Goal: Task Accomplishment & Management: Manage account settings

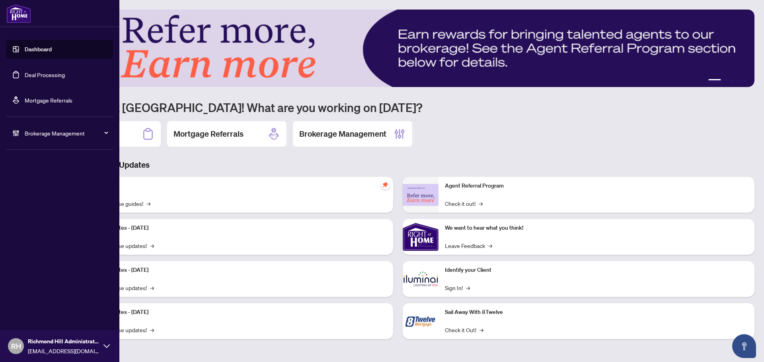
click at [33, 78] on link "Deal Processing" at bounding box center [45, 74] width 40 height 7
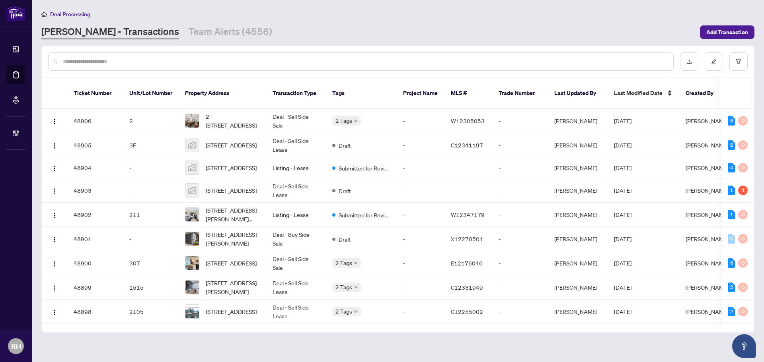
click at [159, 59] on input "text" at bounding box center [365, 61] width 604 height 9
click at [202, 56] on div at bounding box center [360, 62] width 625 height 18
click at [201, 63] on input "text" at bounding box center [365, 61] width 604 height 9
click at [225, 62] on input "text" at bounding box center [365, 61] width 604 height 9
paste input "*******"
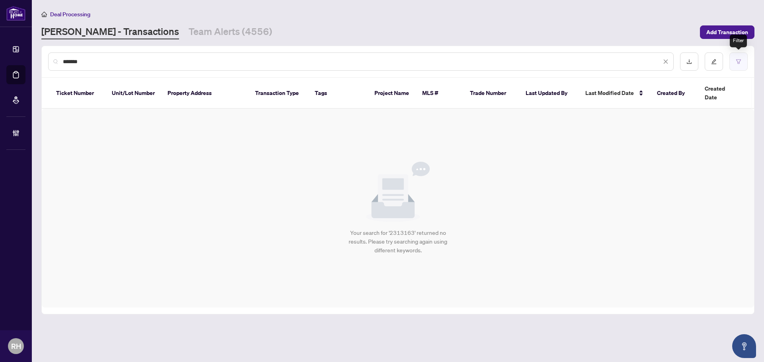
click at [742, 67] on button "button" at bounding box center [738, 62] width 18 height 18
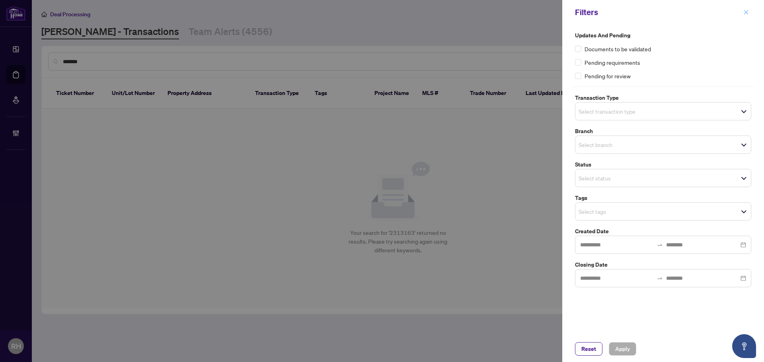
click at [744, 9] on span "button" at bounding box center [746, 12] width 6 height 13
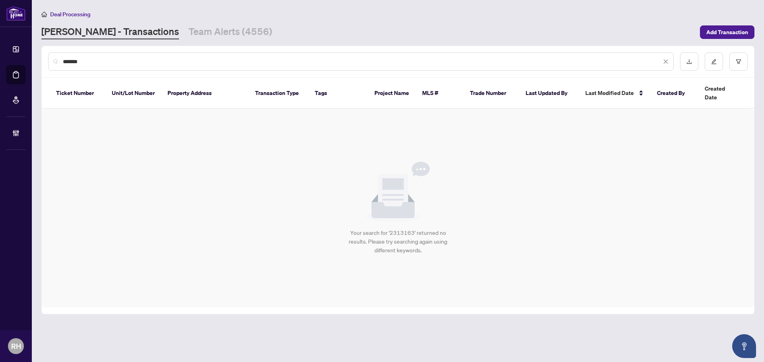
click at [115, 69] on div "*******" at bounding box center [360, 62] width 625 height 18
click at [113, 65] on input "*******" at bounding box center [362, 61] width 598 height 9
click at [119, 60] on input "*******" at bounding box center [362, 61] width 598 height 9
drag, startPoint x: 119, startPoint y: 61, endPoint x: 52, endPoint y: 61, distance: 67.6
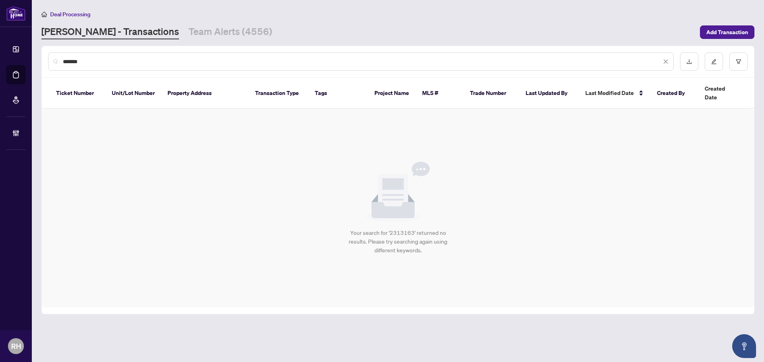
click at [52, 61] on div "*******" at bounding box center [360, 62] width 625 height 18
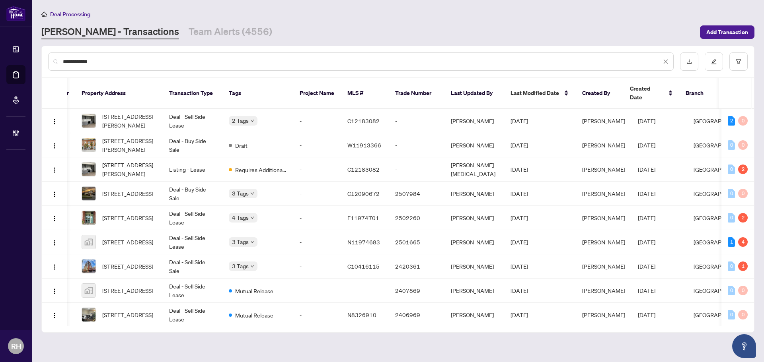
scroll to position [0, 123]
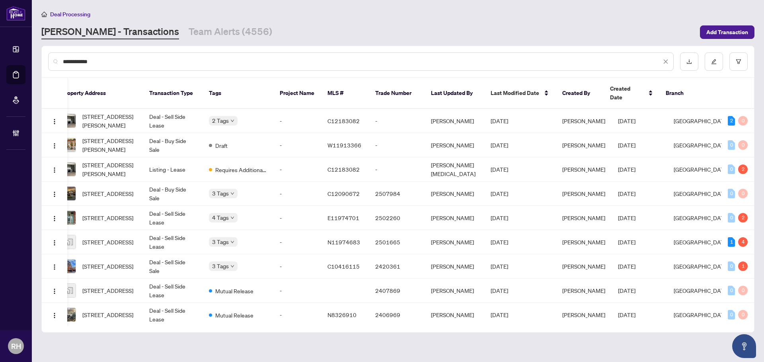
click at [370, 62] on input "**********" at bounding box center [362, 61] width 598 height 9
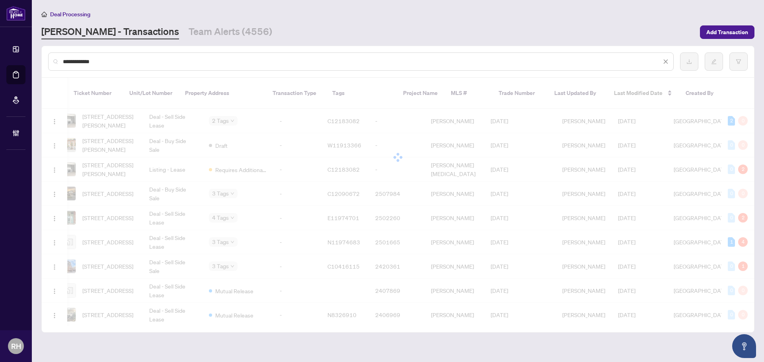
scroll to position [0, 0]
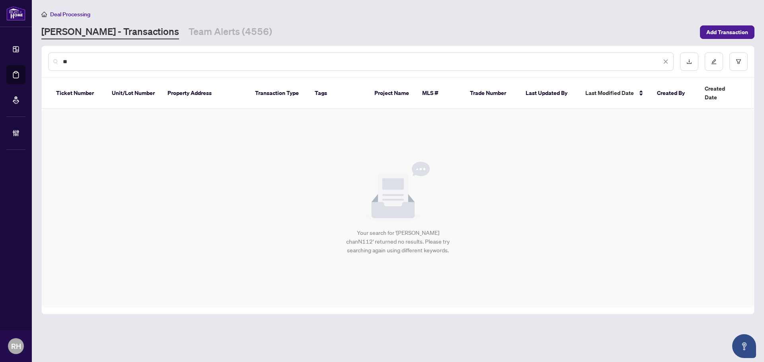
type input "*"
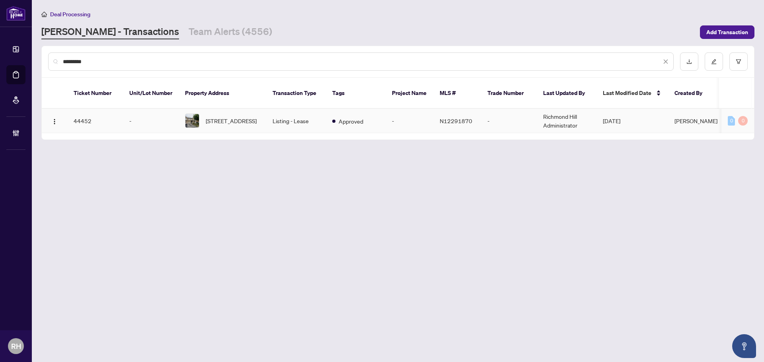
type input "*********"
click at [310, 112] on td "Listing - Lease" at bounding box center [296, 121] width 60 height 24
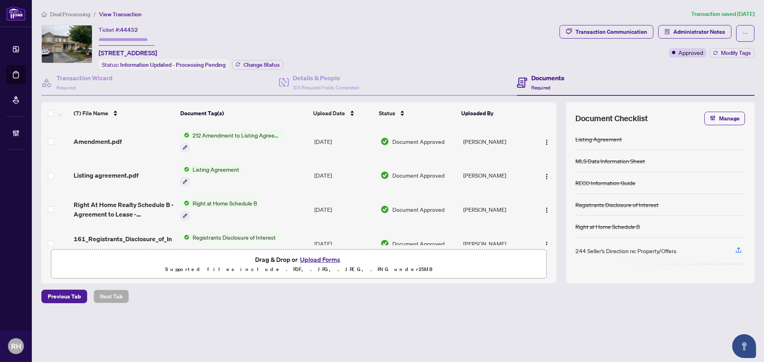
scroll to position [119, 0]
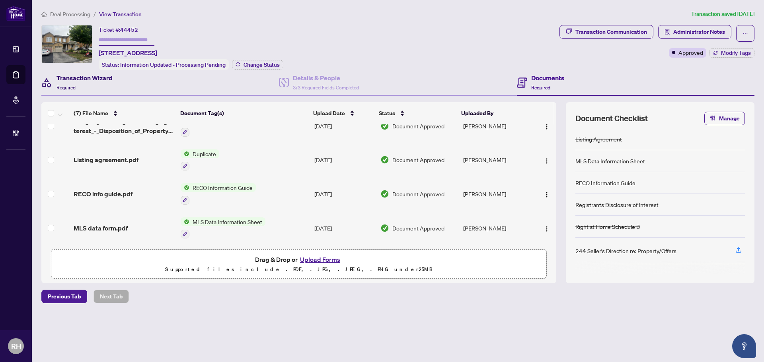
click at [86, 77] on h4 "Transaction Wizard" at bounding box center [84, 78] width 56 height 10
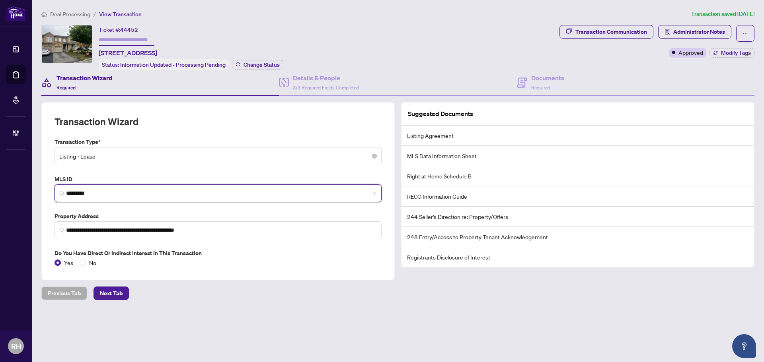
click at [76, 191] on input "*********" at bounding box center [221, 193] width 310 height 8
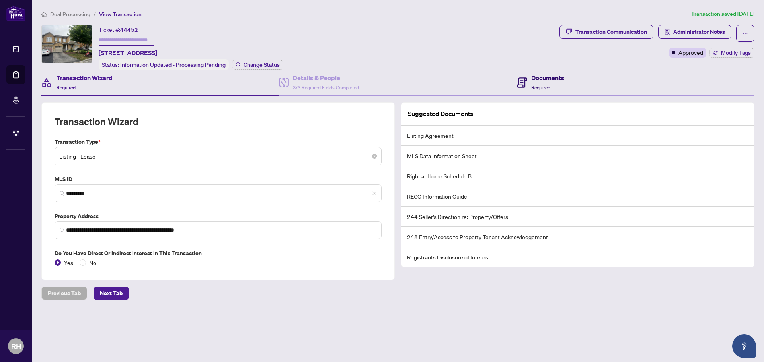
click at [527, 76] on div "Documents Required" at bounding box center [540, 82] width 47 height 19
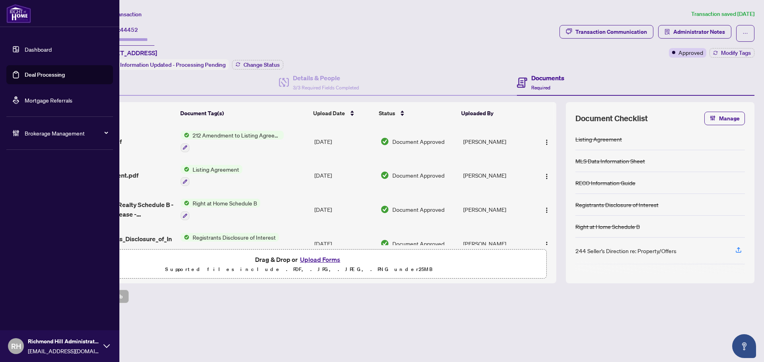
click at [21, 132] on div "Brokerage Management" at bounding box center [59, 133] width 107 height 19
click at [31, 187] on link "Manage Agents" at bounding box center [36, 190] width 39 height 7
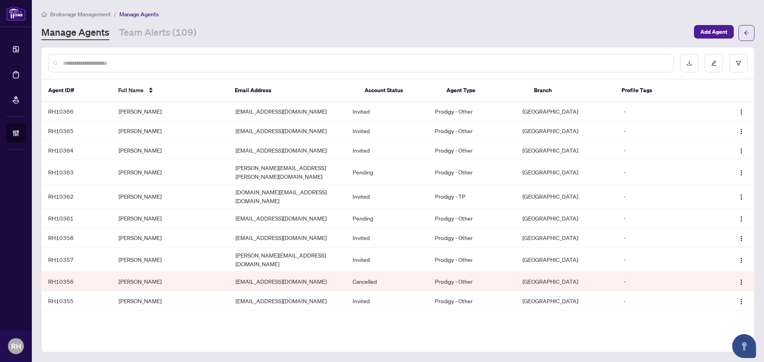
click at [291, 64] on input "text" at bounding box center [365, 63] width 604 height 9
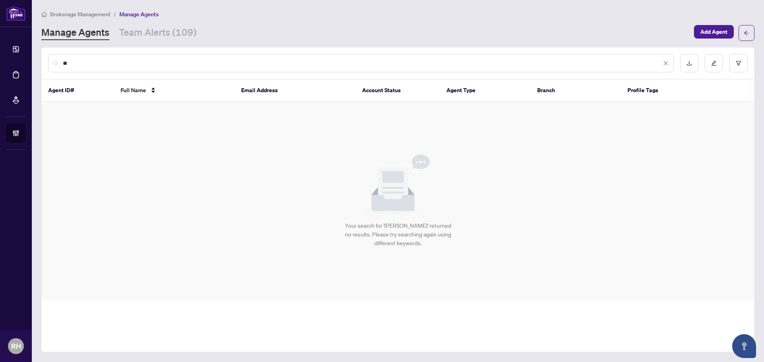
type input "*"
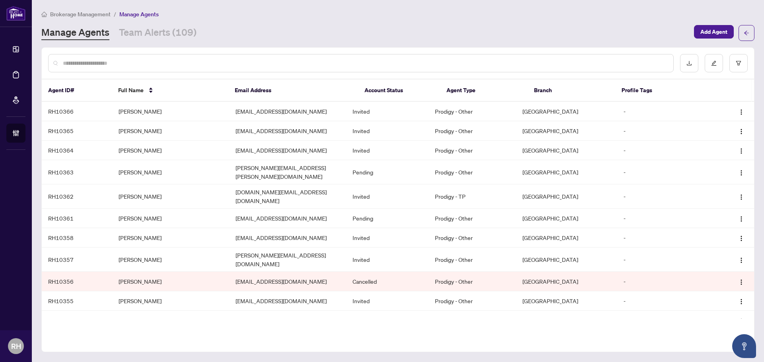
click at [170, 65] on input "text" at bounding box center [365, 63] width 604 height 9
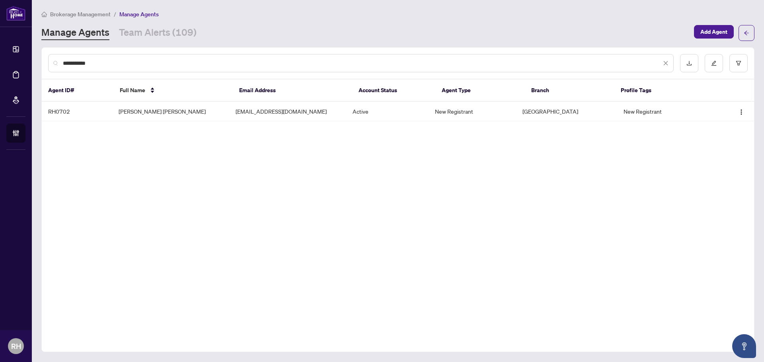
type input "**********"
click at [194, 108] on td "Jae Won Kim" at bounding box center [170, 111] width 117 height 19
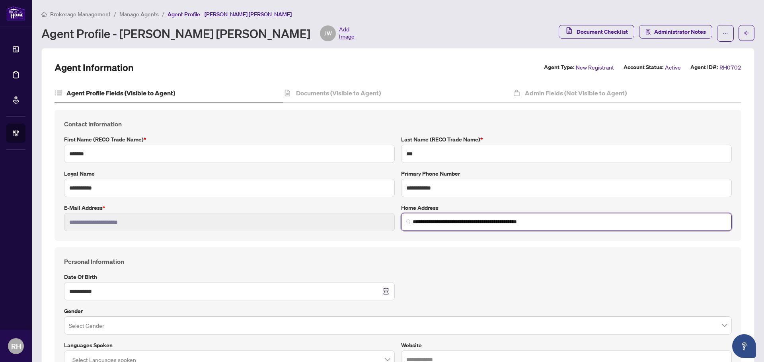
click at [450, 221] on input "**********" at bounding box center [570, 222] width 314 height 8
click at [681, 29] on span "Administrator Notes" at bounding box center [680, 31] width 52 height 13
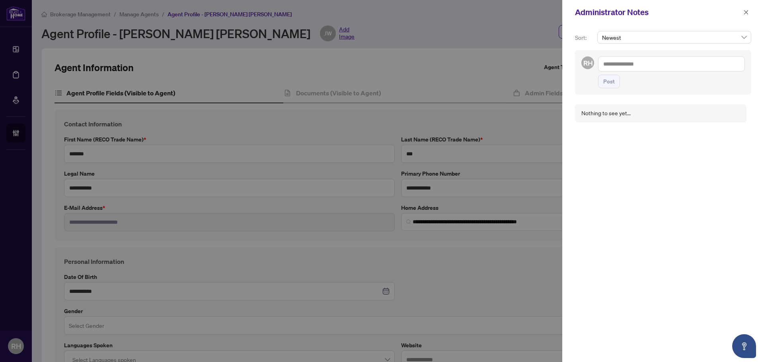
click at [644, 64] on textarea at bounding box center [671, 63] width 147 height 15
paste textarea "**********"
click at [726, 72] on textarea "**********" at bounding box center [670, 67] width 144 height 23
paste textarea "**********"
type textarea "**********"
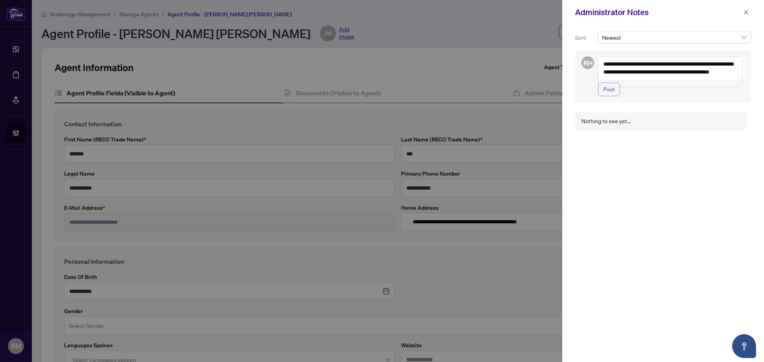
click at [609, 96] on span "Post" at bounding box center [609, 89] width 12 height 13
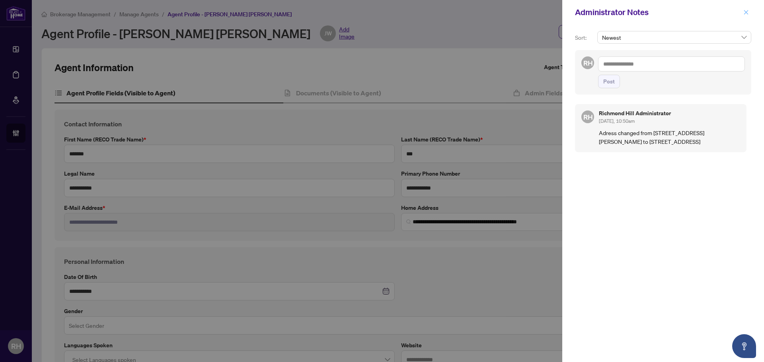
click at [746, 12] on icon "close" at bounding box center [746, 13] width 6 height 6
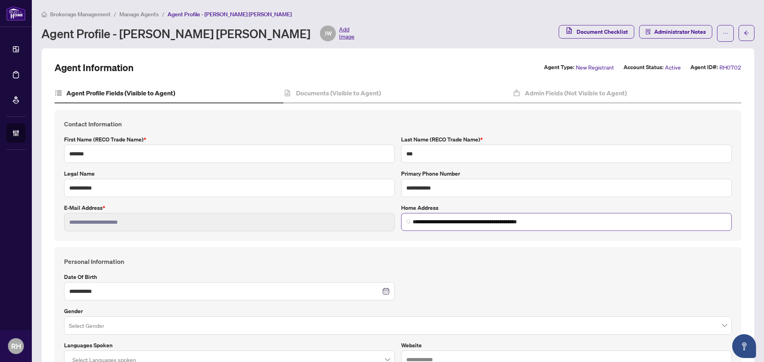
click at [458, 227] on span "**********" at bounding box center [566, 222] width 331 height 18
click at [532, 219] on input "**********" at bounding box center [570, 222] width 314 height 8
paste input "search"
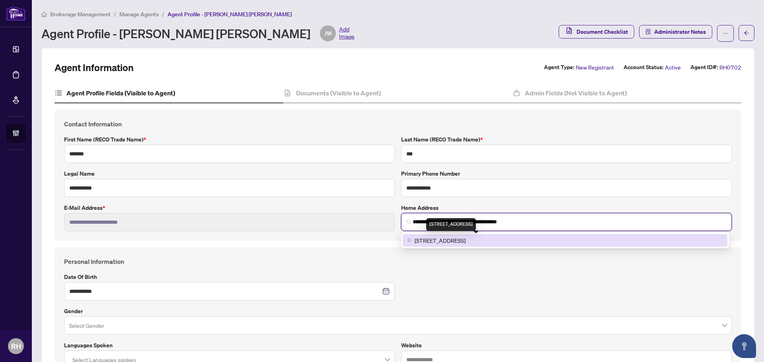
click at [465, 243] on span "207 Shirrick Dr, Richmond Hill, ON L4E 4Y4, Canada" at bounding box center [440, 240] width 51 height 9
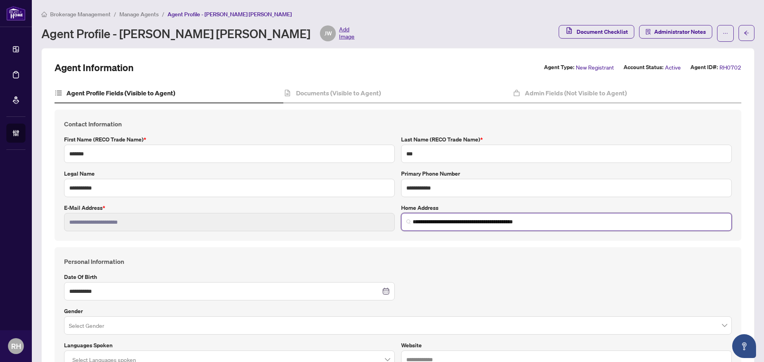
type input "**********"
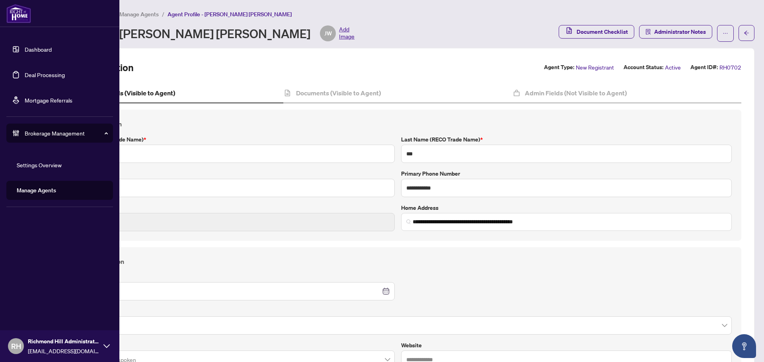
click at [25, 78] on link "Deal Processing" at bounding box center [45, 74] width 40 height 7
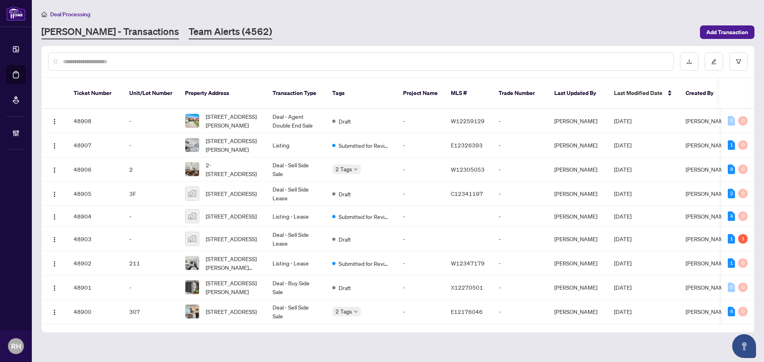
click at [190, 37] on link "Team Alerts (4562)" at bounding box center [231, 32] width 84 height 14
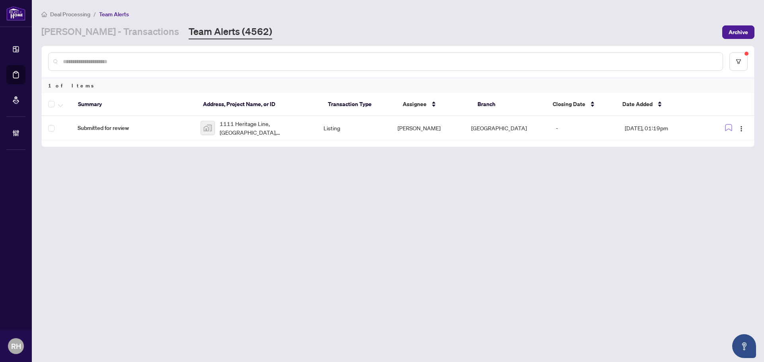
click at [189, 31] on link "Team Alerts (4562)" at bounding box center [231, 32] width 84 height 14
click at [75, 27] on link "[PERSON_NAME] - Transactions" at bounding box center [110, 32] width 138 height 14
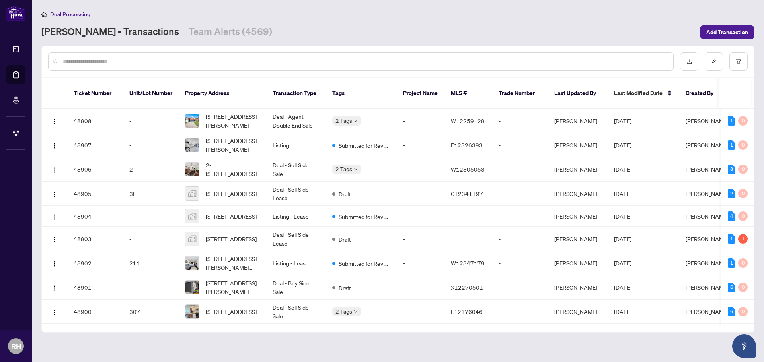
click at [107, 58] on input "text" at bounding box center [365, 61] width 604 height 9
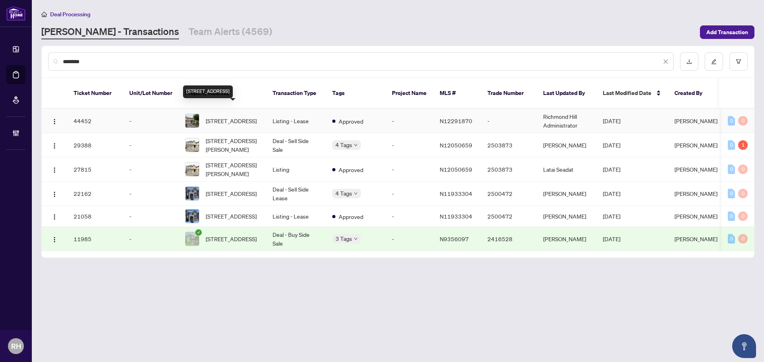
type input "********"
click at [257, 117] on span "558 Legresley Lane, Newmarket, Ontario L3Y 8R6, Canada" at bounding box center [231, 121] width 51 height 9
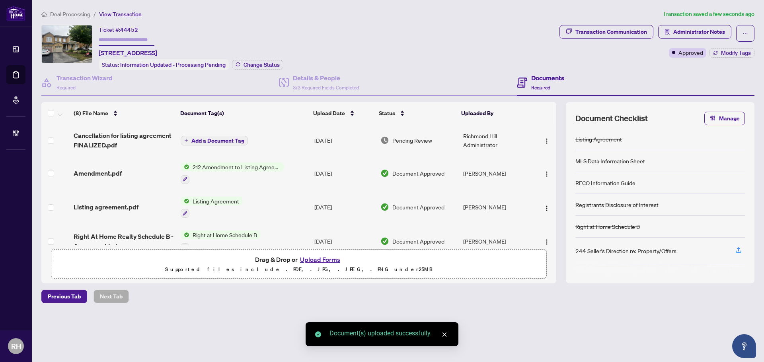
click at [214, 140] on span "Add a Document Tag" at bounding box center [217, 141] width 53 height 6
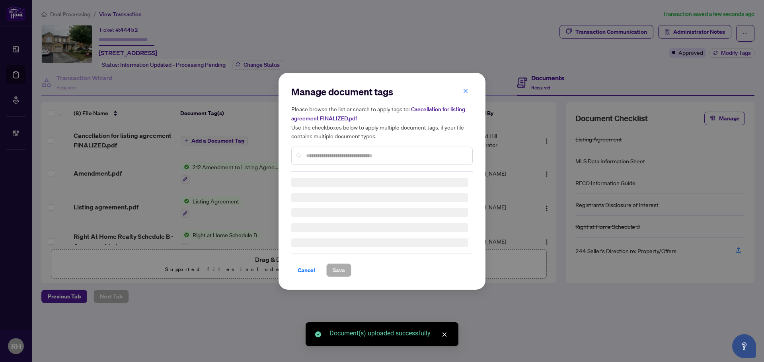
click at [318, 158] on div "Manage document tags Please browse the list or search to apply tags to: Cancell…" at bounding box center [381, 182] width 181 height 192
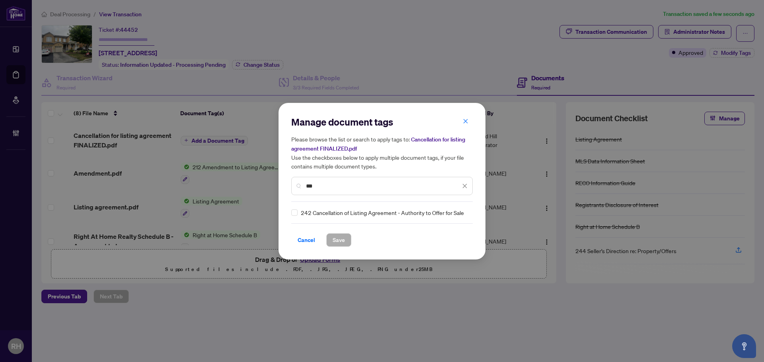
type input "***"
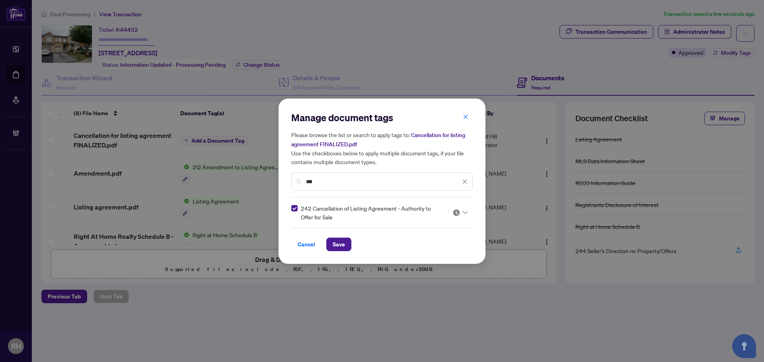
click at [456, 212] on img at bounding box center [456, 213] width 8 height 8
click at [436, 251] on div "Approved" at bounding box center [436, 251] width 51 height 9
click at [342, 248] on span "Save" at bounding box center [339, 244] width 12 height 13
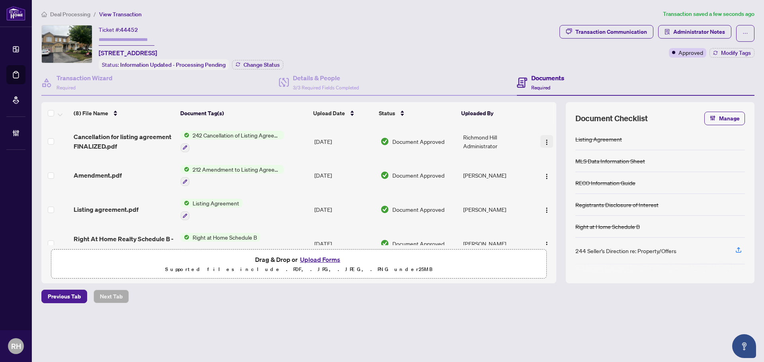
click at [543, 139] on img "button" at bounding box center [546, 142] width 6 height 6
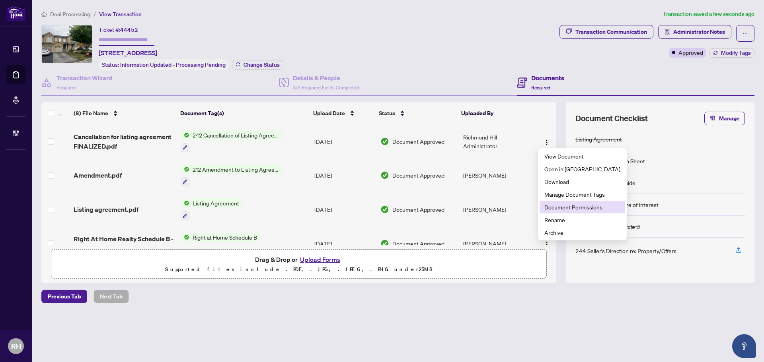
click at [549, 208] on span "Document Permissions" at bounding box center [582, 207] width 76 height 9
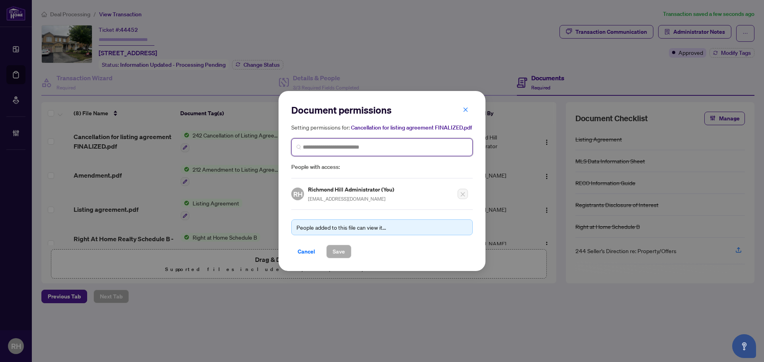
click at [379, 150] on input "search" at bounding box center [385, 147] width 165 height 8
type input "********"
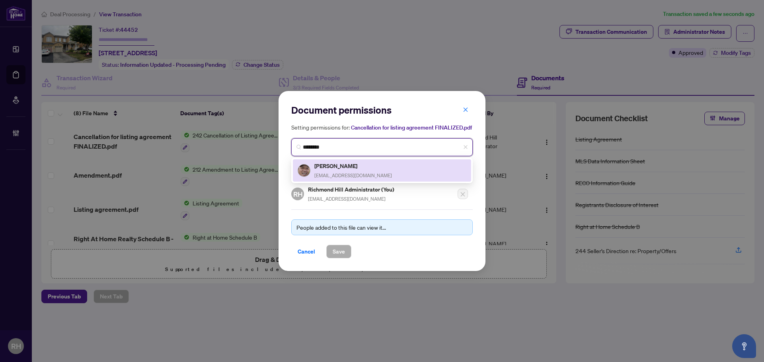
click at [341, 176] on span "oakridgederek@gmail.com" at bounding box center [353, 176] width 78 height 6
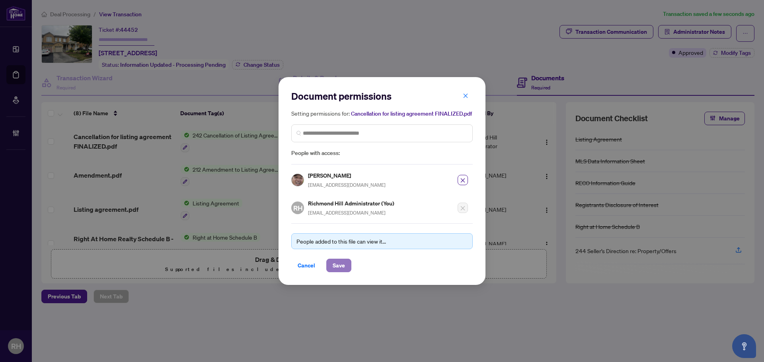
click at [343, 269] on span "Save" at bounding box center [339, 265] width 12 height 13
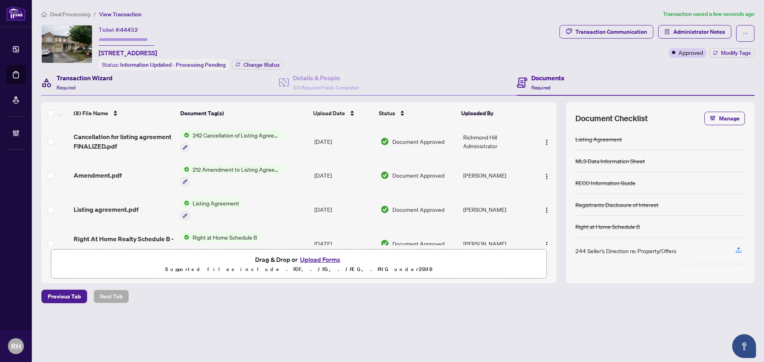
click at [88, 80] on h4 "Transaction Wizard" at bounding box center [84, 78] width 56 height 10
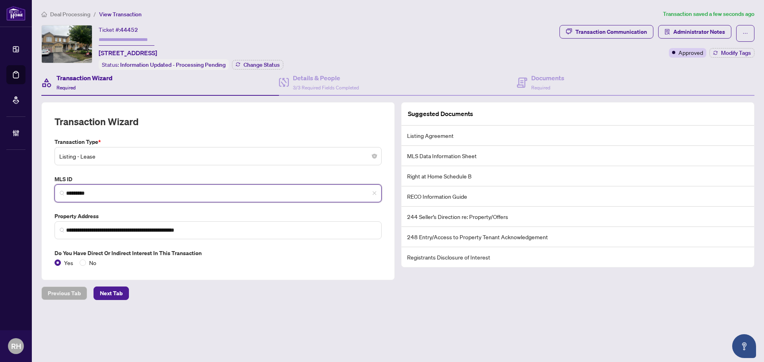
click at [91, 194] on input "*********" at bounding box center [221, 193] width 310 height 8
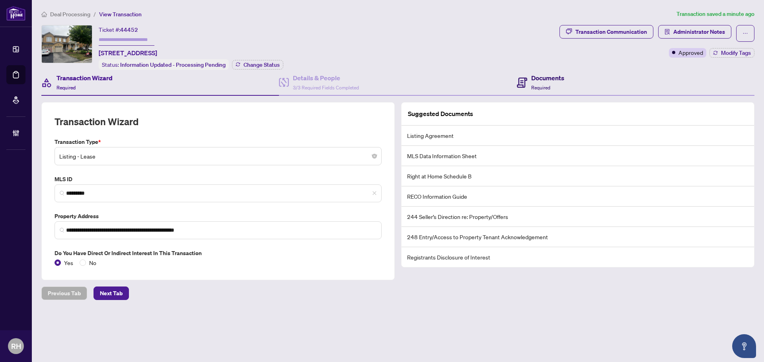
click at [553, 74] on h4 "Documents" at bounding box center [547, 78] width 33 height 10
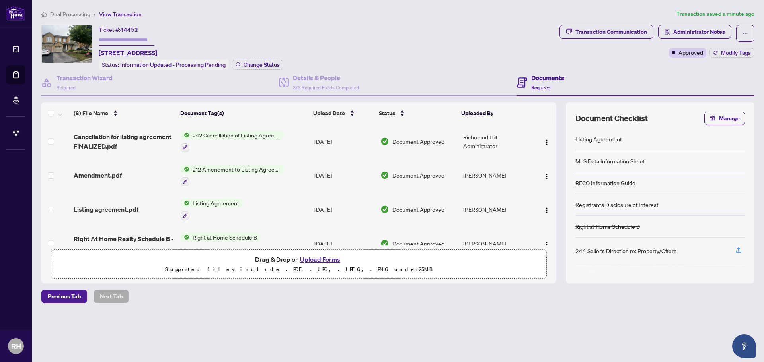
click at [723, 46] on div "Transaction Communication Administrator Notes Approved Modify Tags" at bounding box center [656, 41] width 195 height 33
click at [723, 54] on span "Modify Tags" at bounding box center [736, 53] width 30 height 6
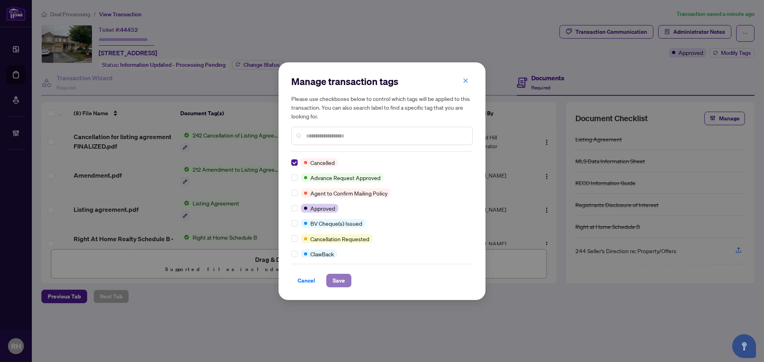
click at [330, 280] on button "Save" at bounding box center [338, 281] width 25 height 14
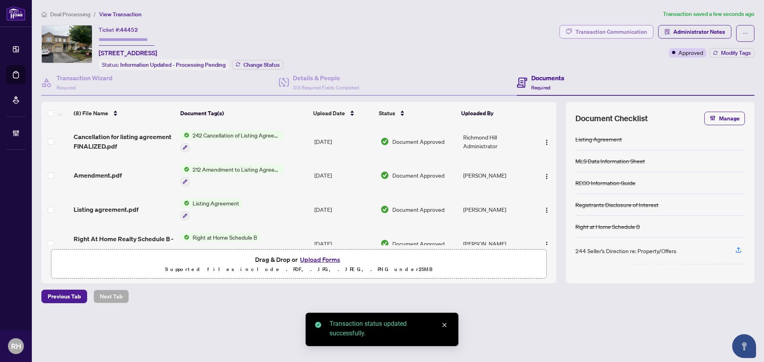
click at [633, 37] on div "Transaction Communication" at bounding box center [611, 31] width 72 height 13
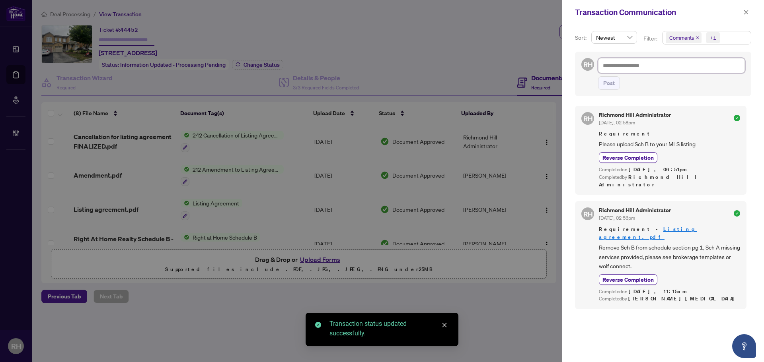
click at [627, 61] on textarea at bounding box center [671, 65] width 147 height 15
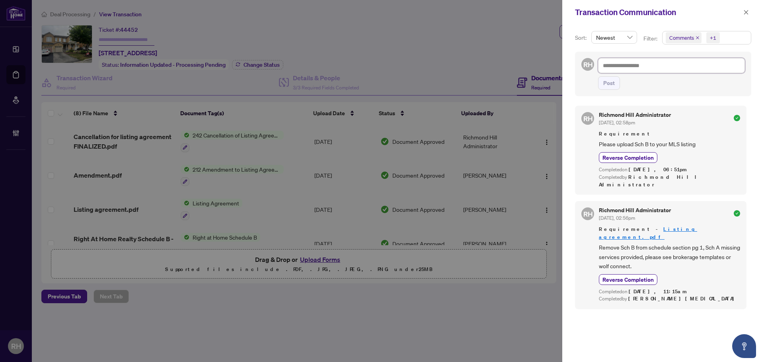
paste textarea "**********"
type textarea "**********"
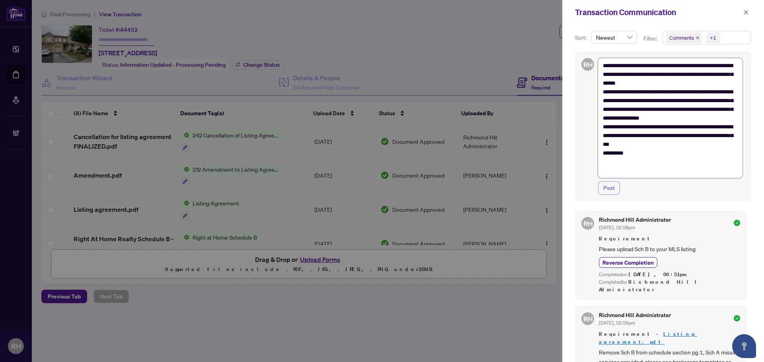
type textarea "**********"
click at [618, 193] on button "Post" at bounding box center [609, 188] width 22 height 14
type textarea "**********"
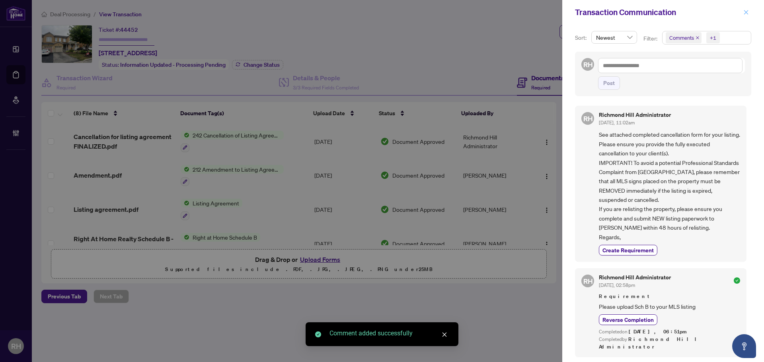
click at [746, 9] on span "button" at bounding box center [746, 12] width 6 height 13
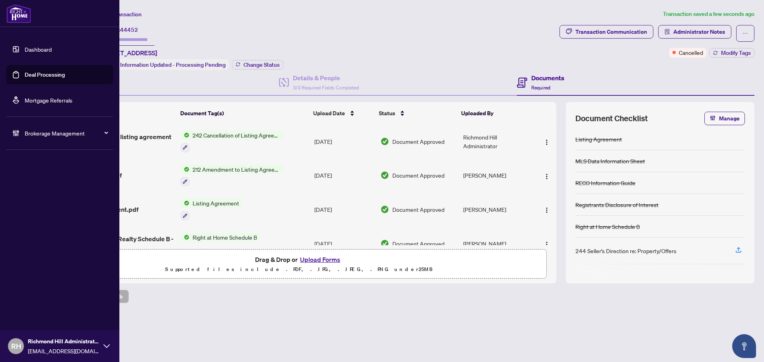
click at [25, 74] on link "Deal Processing" at bounding box center [45, 74] width 40 height 7
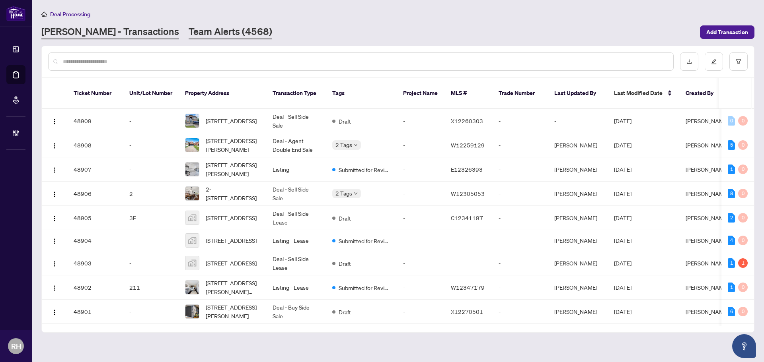
click at [189, 26] on link "Team Alerts (4568)" at bounding box center [231, 32] width 84 height 14
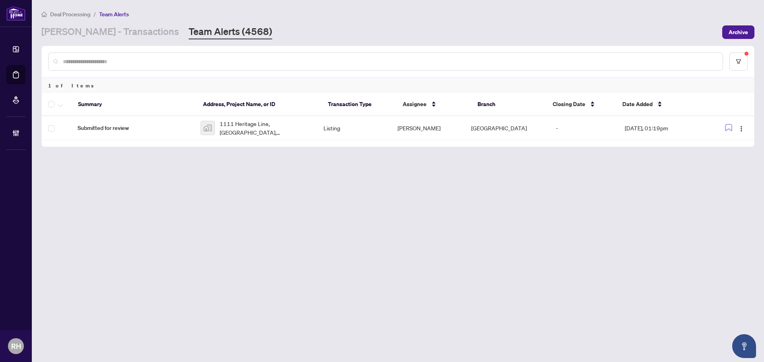
drag, startPoint x: 461, startPoint y: 39, endPoint x: 474, endPoint y: 44, distance: 14.3
click at [461, 39] on main "Deal Processing / Team Alerts RAHR - Transactions Team Alerts (4568) Archive 1 …" at bounding box center [398, 181] width 732 height 362
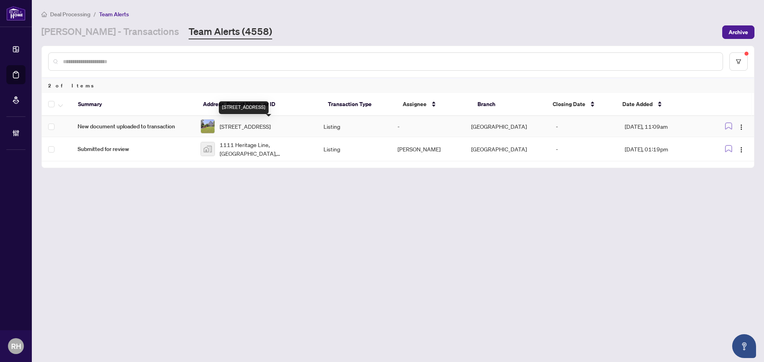
click at [261, 129] on span "26 Beach Rd, Kawartha Lakes, Ontario K0M 2C0, Canada" at bounding box center [245, 126] width 51 height 9
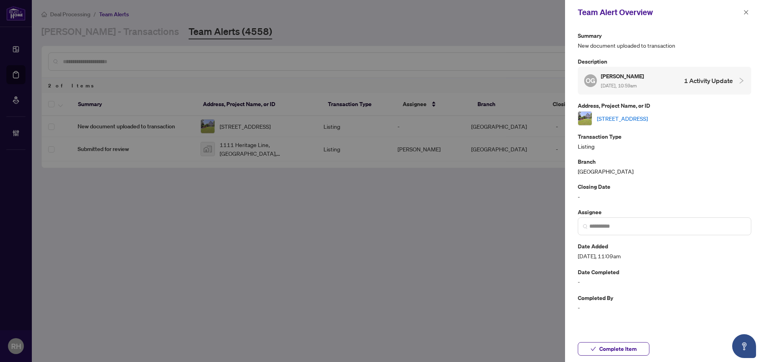
click at [644, 121] on link "[STREET_ADDRESS]" at bounding box center [622, 118] width 51 height 9
click at [748, 10] on icon "close" at bounding box center [746, 13] width 6 height 6
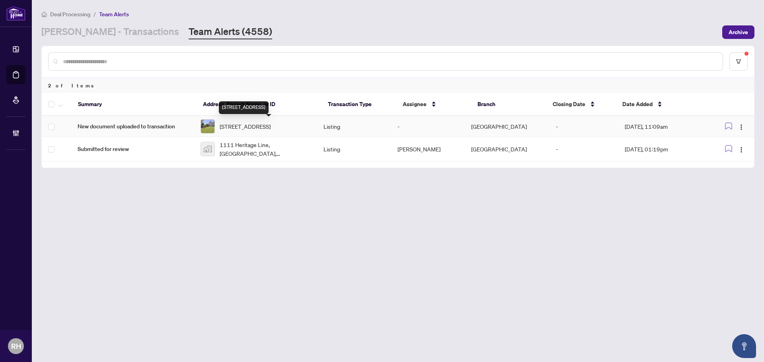
click at [226, 122] on span "26 Beach Rd, Kawartha Lakes, Ontario K0M 2C0, Canada" at bounding box center [245, 126] width 51 height 9
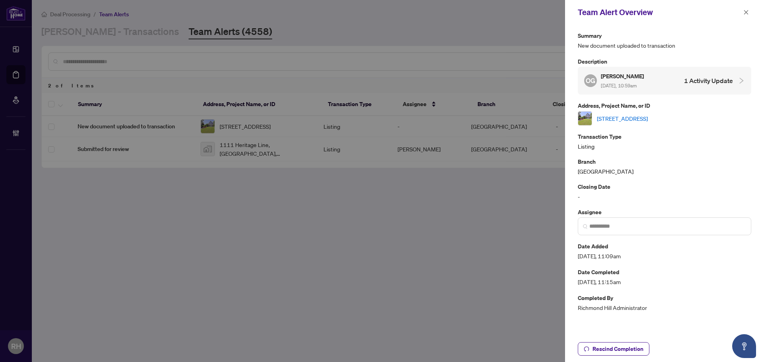
click at [648, 119] on link "26 Beach Rd, Kawartha Lakes, Ontario K0M 2C0, Canada" at bounding box center [622, 118] width 51 height 9
click at [144, 49] on div at bounding box center [382, 181] width 764 height 362
click at [742, 19] on div "Team Alert Overview" at bounding box center [664, 12] width 199 height 25
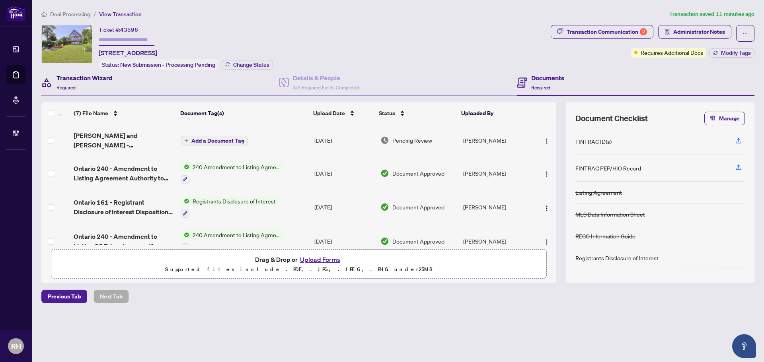
click at [50, 77] on icon at bounding box center [46, 82] width 11 height 11
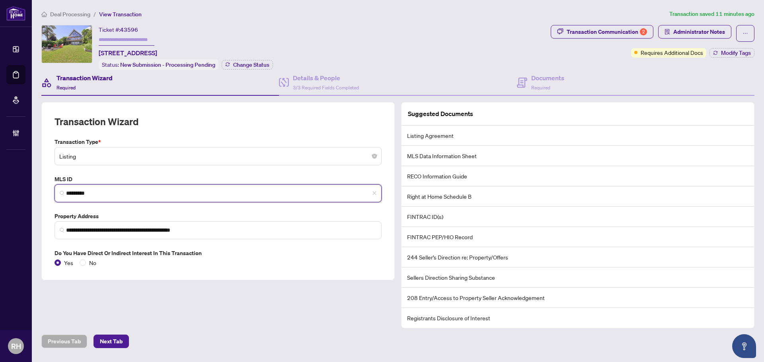
click at [112, 192] on input "*********" at bounding box center [221, 193] width 310 height 8
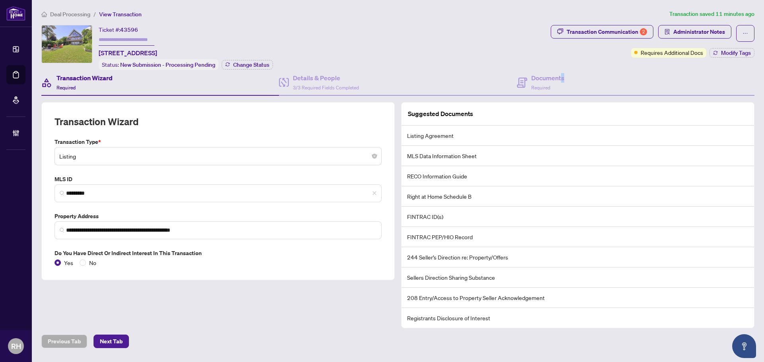
click at [559, 71] on div "Documents Required" at bounding box center [636, 83] width 238 height 26
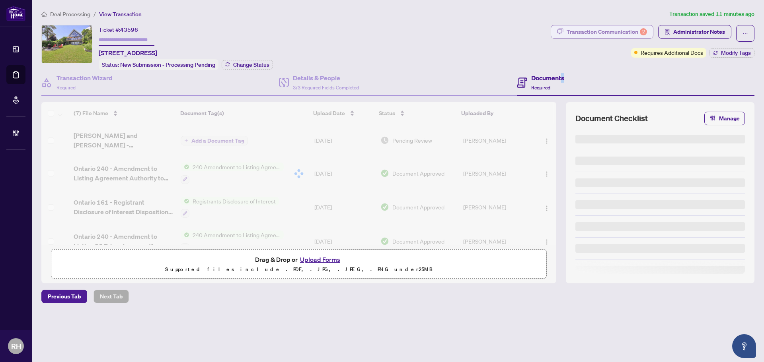
click at [588, 35] on div "Transaction Communication 2" at bounding box center [607, 31] width 80 height 13
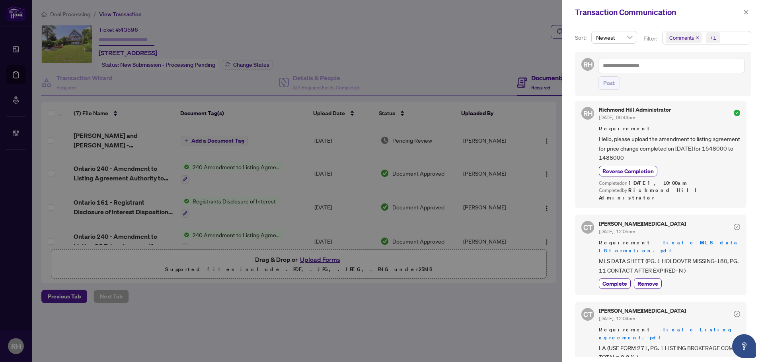
scroll to position [6, 0]
drag, startPoint x: 744, startPoint y: 16, endPoint x: 733, endPoint y: 18, distance: 10.9
click at [744, 16] on span "button" at bounding box center [746, 12] width 6 height 13
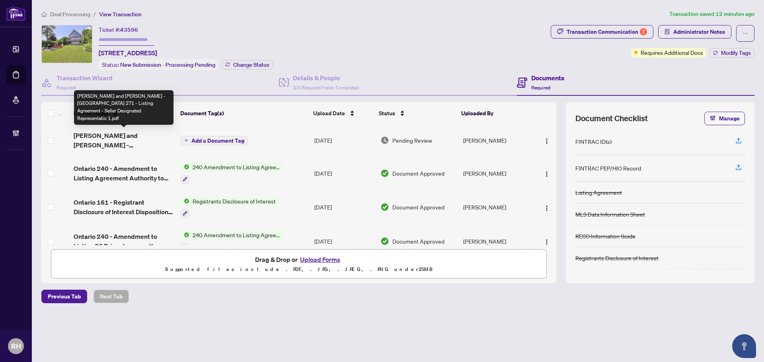
click at [128, 132] on span "Olga Gold and Victoria Miletic - Ontario 271 - Listing Agreement - Seller Desig…" at bounding box center [124, 140] width 101 height 19
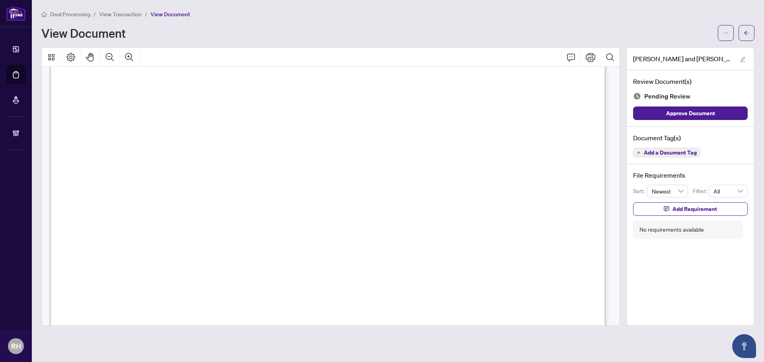
scroll to position [2211, 0]
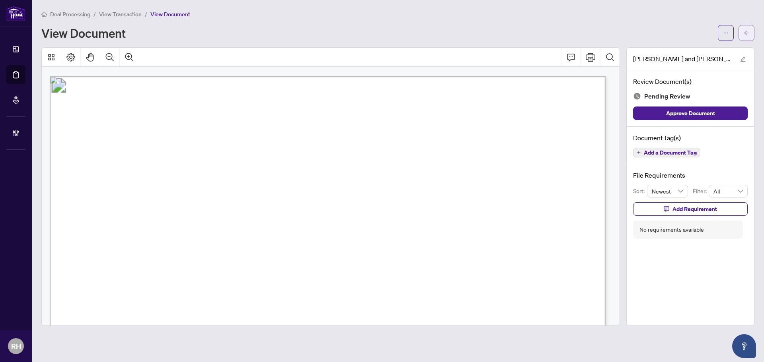
click at [744, 39] on button "button" at bounding box center [746, 33] width 16 height 16
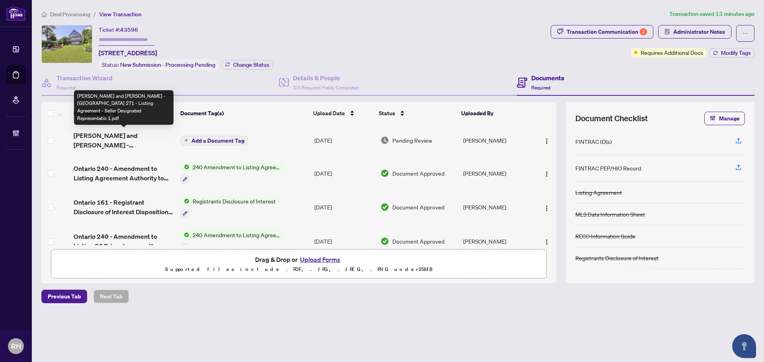
click at [146, 147] on span "Olga Gold and Victoria Miletic - Ontario 271 - Listing Agreement - Seller Desig…" at bounding box center [124, 140] width 101 height 19
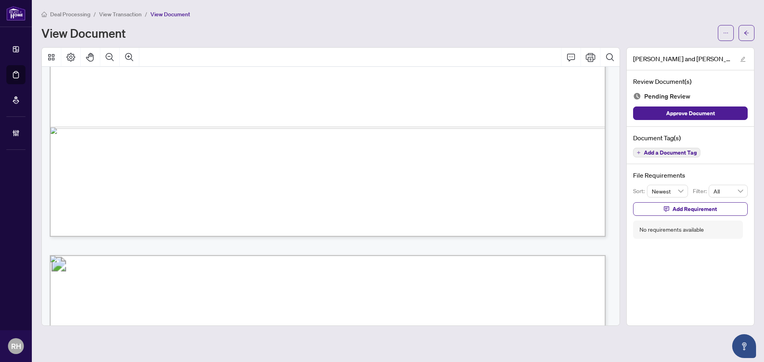
scroll to position [477, 0]
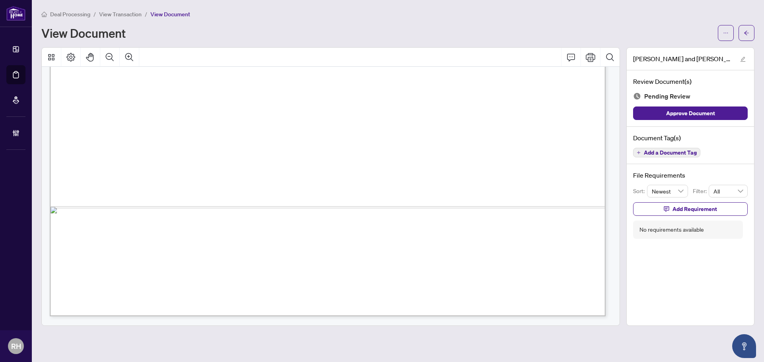
click at [688, 155] on span "Add a Document Tag" at bounding box center [670, 153] width 53 height 6
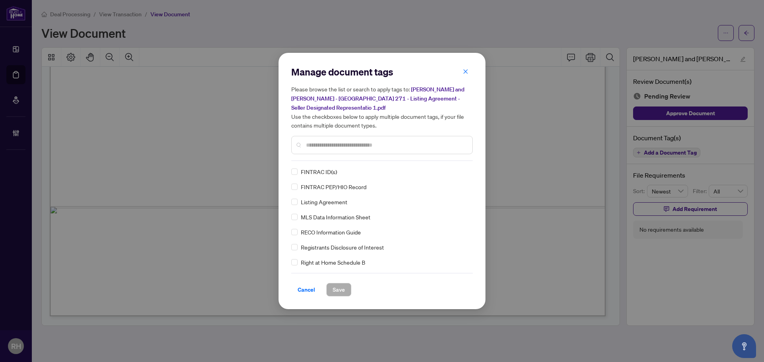
click at [298, 203] on div "Listing Agreement" at bounding box center [379, 202] width 177 height 9
click at [465, 173] on div "Listing Agreement FINTRAC ID(s) FINTRAC PEP/HIO Record MLS Data Information She…" at bounding box center [381, 216] width 181 height 99
click at [464, 173] on icon at bounding box center [465, 171] width 5 height 3
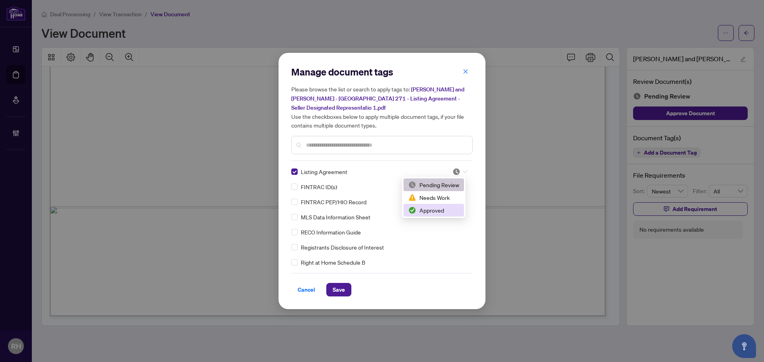
click at [443, 211] on div "Approved" at bounding box center [433, 210] width 51 height 9
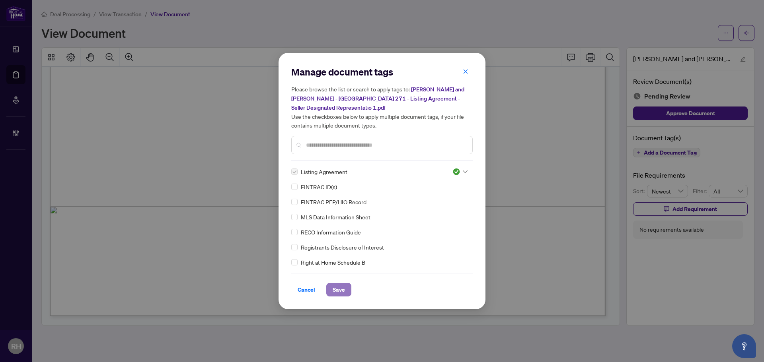
click at [332, 296] on button "Save" at bounding box center [338, 290] width 25 height 14
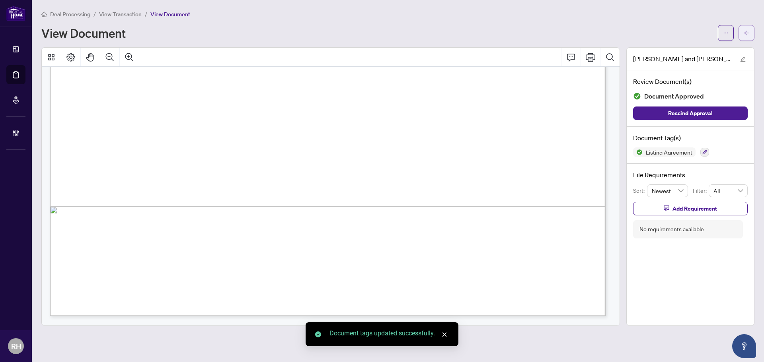
click at [748, 32] on icon "arrow-left" at bounding box center [747, 33] width 6 height 6
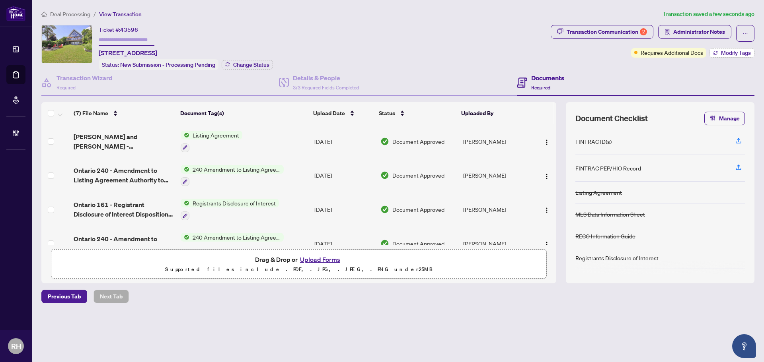
click at [740, 55] on span "Modify Tags" at bounding box center [736, 53] width 30 height 6
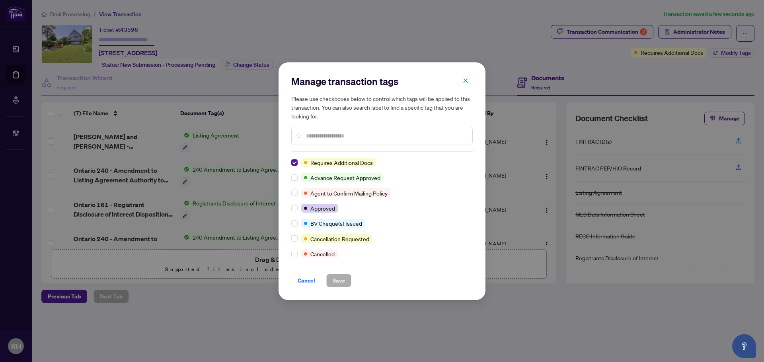
click at [576, 166] on div "Manage transaction tags Please use checkboxes below to control which tags will …" at bounding box center [382, 181] width 764 height 362
click at [469, 83] on button "button" at bounding box center [466, 81] width 16 height 14
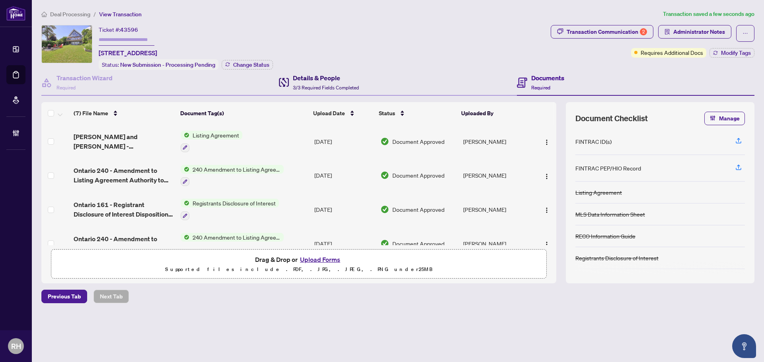
click at [340, 87] on span "3/3 Required Fields Completed" at bounding box center [326, 88] width 66 height 6
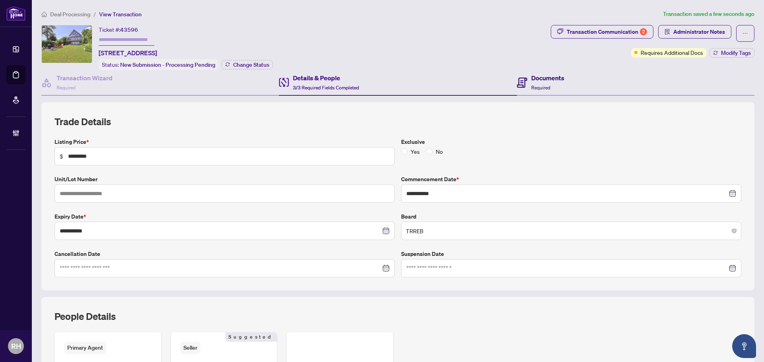
click at [520, 83] on icon at bounding box center [522, 83] width 10 height 10
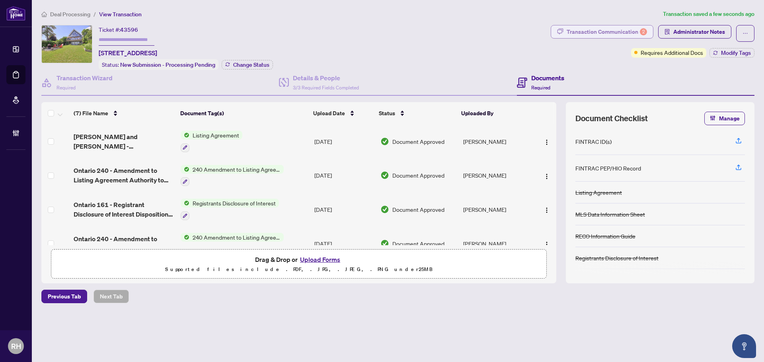
click at [571, 35] on div "Transaction Communication 2" at bounding box center [607, 31] width 80 height 13
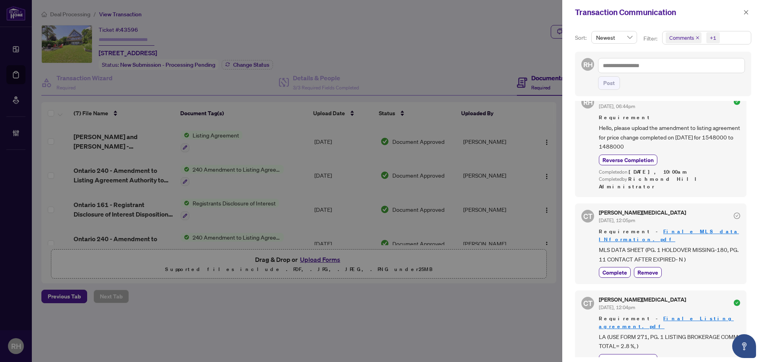
scroll to position [25, 0]
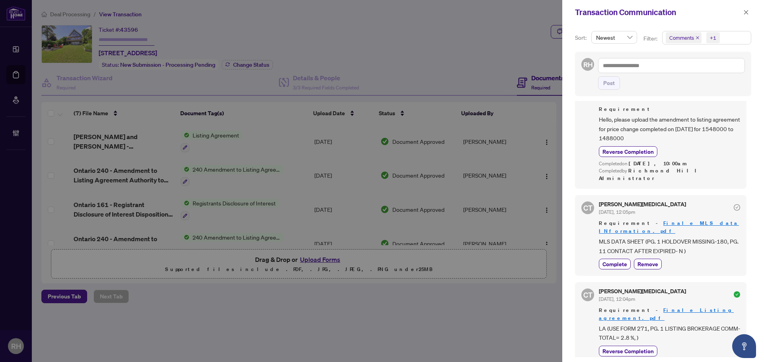
click at [241, 132] on div at bounding box center [382, 181] width 764 height 362
click at [749, 14] on button "button" at bounding box center [746, 13] width 10 height 10
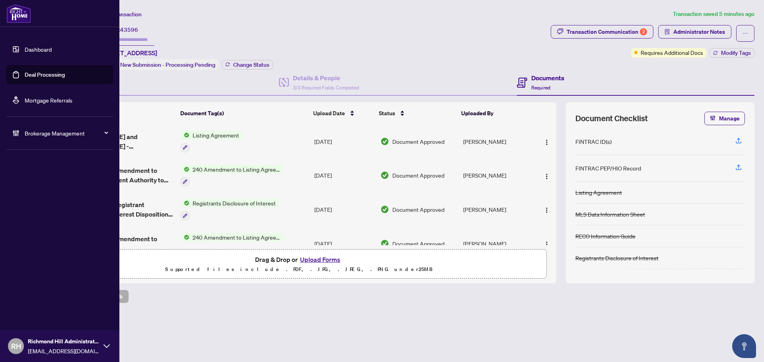
click at [25, 75] on link "Deal Processing" at bounding box center [45, 74] width 40 height 7
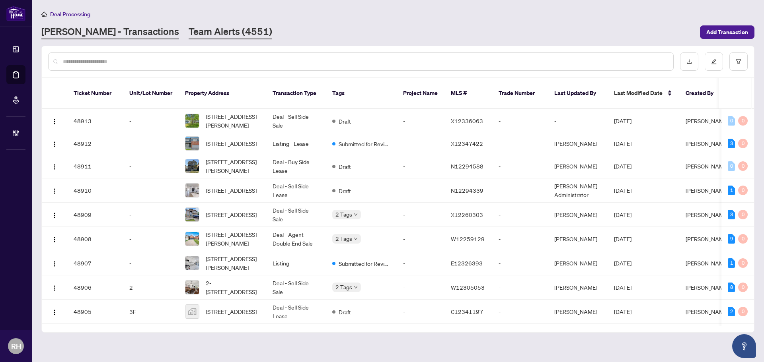
click at [189, 31] on link "Team Alerts (4551)" at bounding box center [231, 32] width 84 height 14
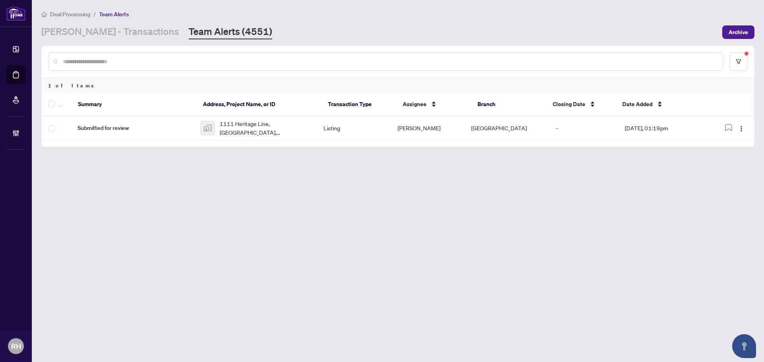
click at [222, 259] on main "Deal Processing / Team Alerts RAHR - Transactions Team Alerts (4551) Archive 1 …" at bounding box center [398, 181] width 732 height 362
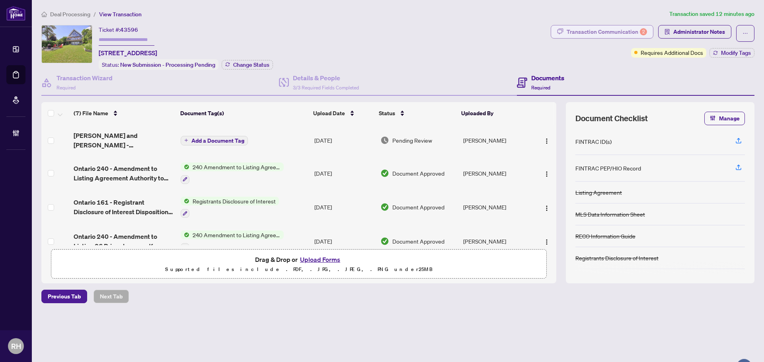
click at [626, 29] on div "Transaction Communication 2" at bounding box center [607, 31] width 80 height 13
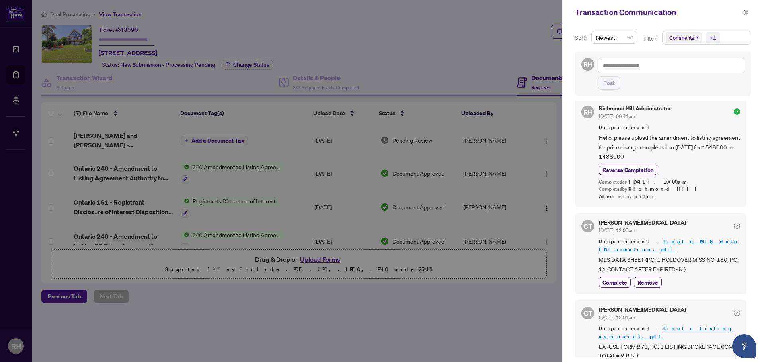
scroll to position [2, 0]
click at [625, 362] on span "Complete" at bounding box center [614, 368] width 25 height 8
click at [744, 14] on icon "close" at bounding box center [746, 13] width 6 height 6
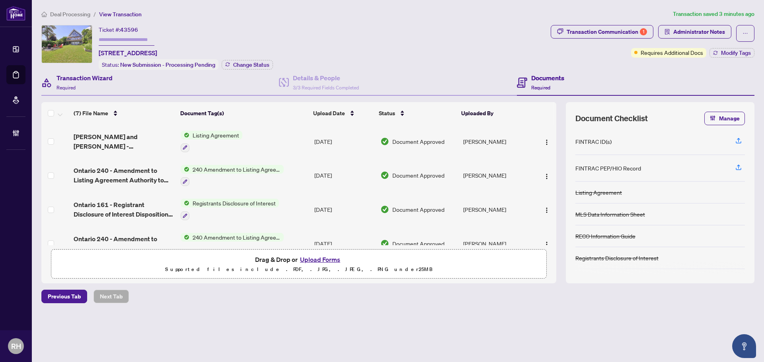
click at [135, 78] on div "Transaction Wizard Required" at bounding box center [160, 83] width 238 height 26
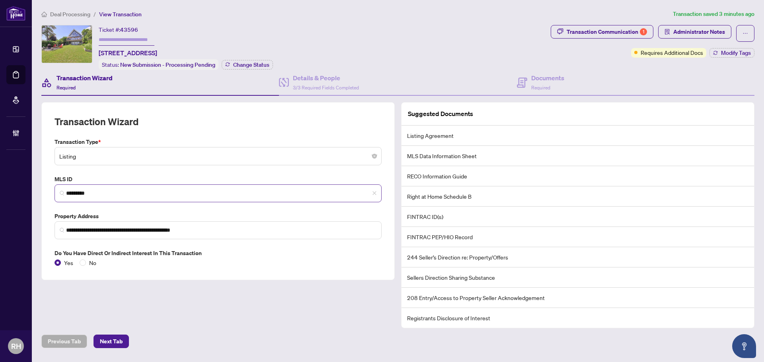
click at [96, 197] on span "*********" at bounding box center [218, 194] width 327 height 18
click at [95, 192] on input "*********" at bounding box center [221, 193] width 310 height 8
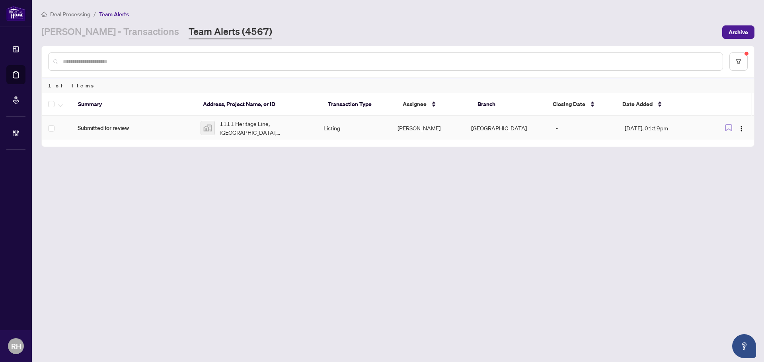
click at [234, 122] on span "1111 Heritage Line, [GEOGRAPHIC_DATA], [GEOGRAPHIC_DATA], [GEOGRAPHIC_DATA]" at bounding box center [265, 128] width 91 height 18
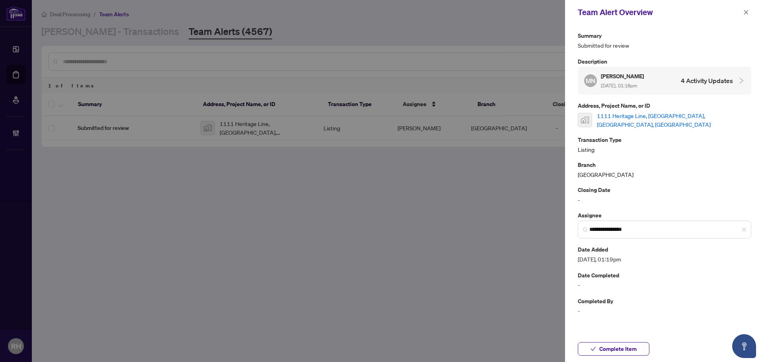
click at [665, 127] on div "**********" at bounding box center [664, 173] width 173 height 285
click at [658, 122] on link "1111 Heritage Line, [GEOGRAPHIC_DATA], [GEOGRAPHIC_DATA], [GEOGRAPHIC_DATA]" at bounding box center [674, 120] width 154 height 18
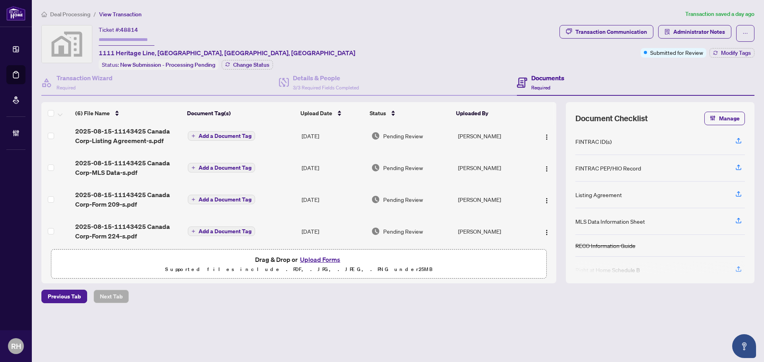
scroll to position [75, 0]
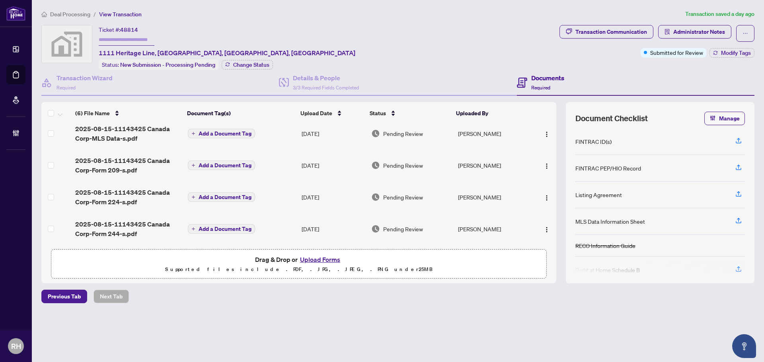
click at [137, 190] on span "2025-08-15-11143425 Canada Corp-Form 224-s.pdf" at bounding box center [128, 197] width 106 height 19
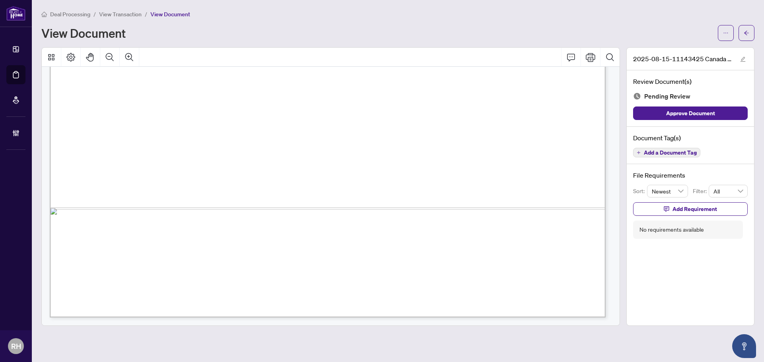
scroll to position [317, 0]
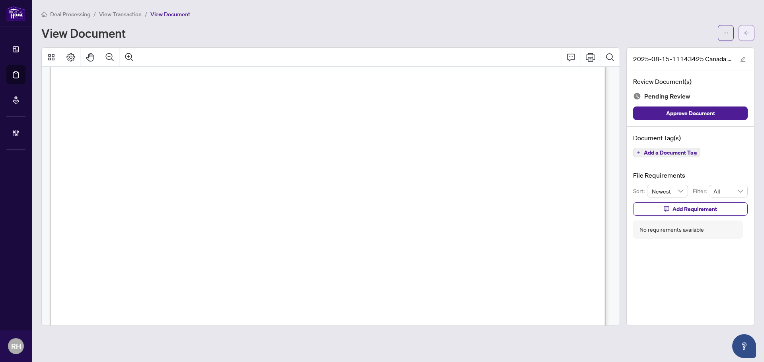
click at [748, 38] on span "button" at bounding box center [747, 33] width 6 height 13
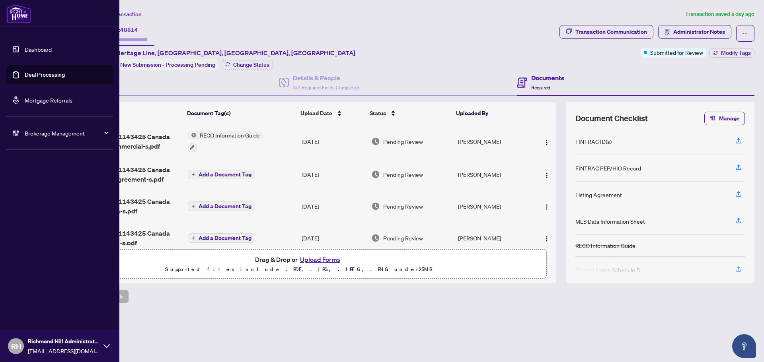
click at [28, 78] on link "Deal Processing" at bounding box center [45, 74] width 40 height 7
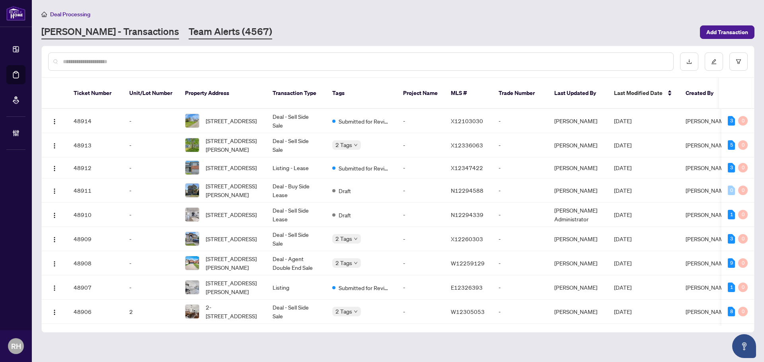
click at [189, 33] on link "Team Alerts (4567)" at bounding box center [231, 32] width 84 height 14
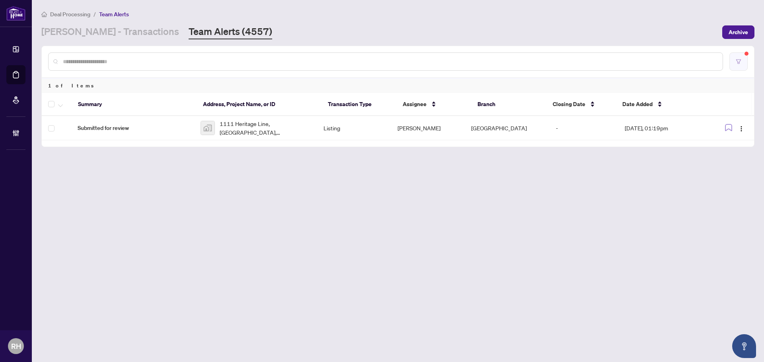
click at [746, 69] on button "button" at bounding box center [738, 62] width 18 height 18
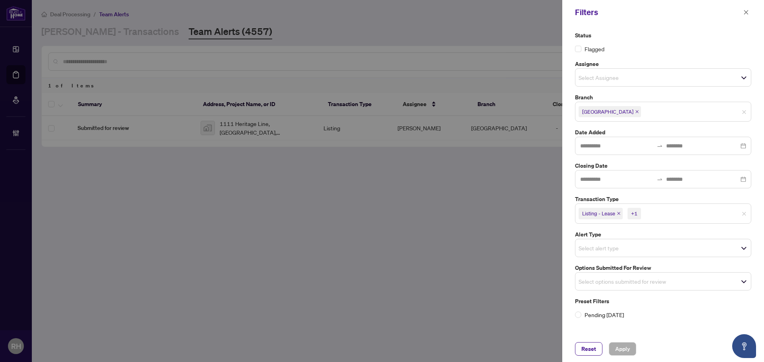
click at [619, 212] on icon "close" at bounding box center [619, 214] width 4 height 4
click at [603, 215] on icon "close" at bounding box center [601, 214] width 4 height 4
click at [611, 278] on input "search" at bounding box center [606, 280] width 56 height 10
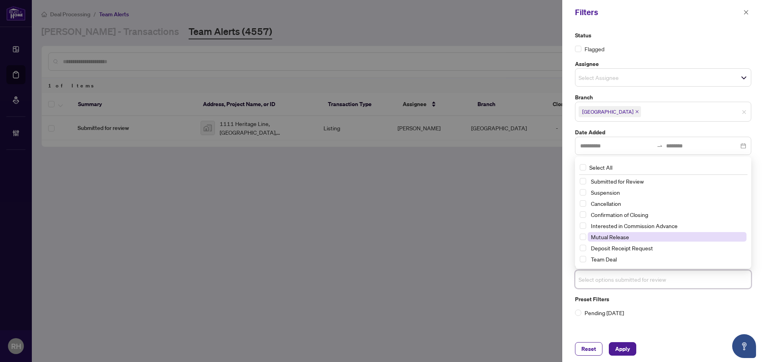
click at [605, 238] on span "Mutual Release" at bounding box center [610, 237] width 38 height 7
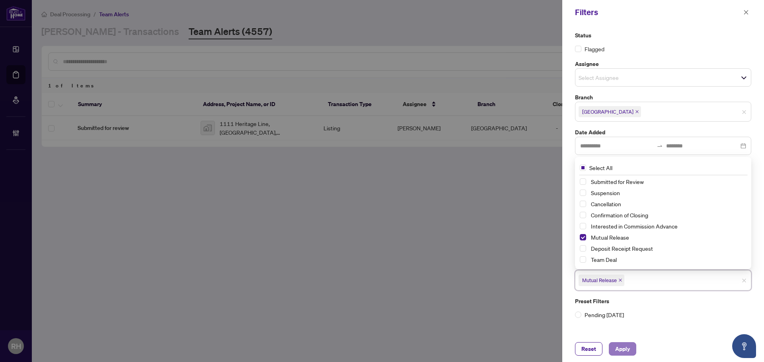
click at [624, 349] on span "Apply" at bounding box center [622, 349] width 15 height 13
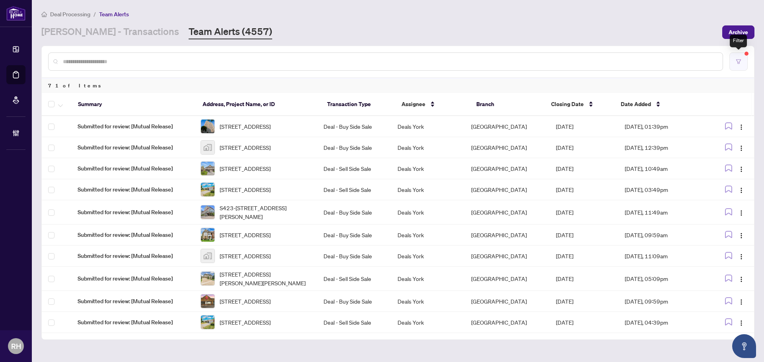
click at [738, 60] on icon "filter" at bounding box center [739, 62] width 6 height 6
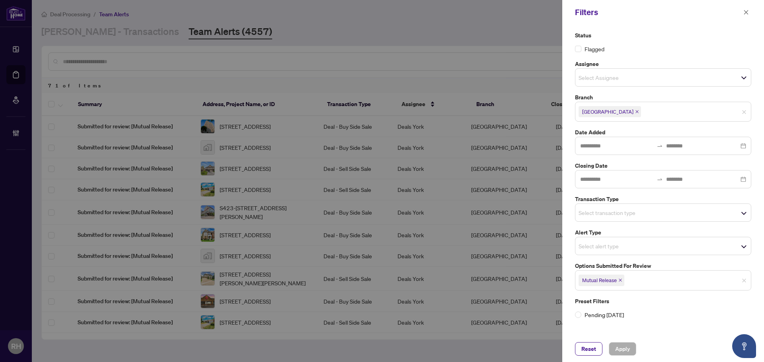
click at [619, 282] on icon "close" at bounding box center [620, 280] width 4 height 4
click at [605, 222] on div "Select transaction type" at bounding box center [663, 213] width 176 height 18
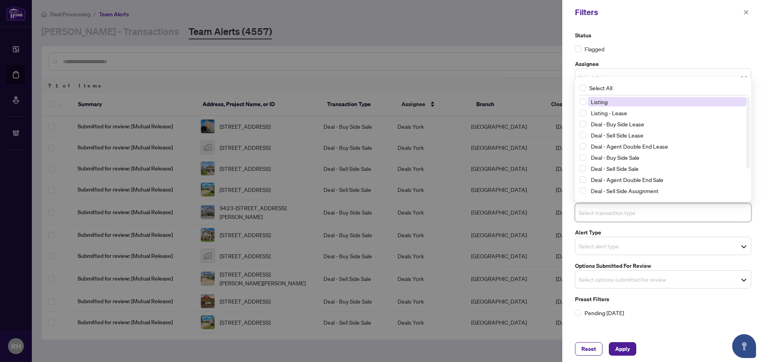
click at [603, 103] on span "Listing" at bounding box center [599, 101] width 17 height 7
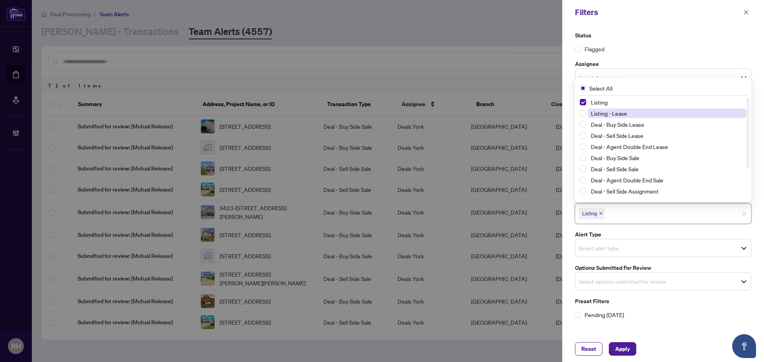
click at [603, 117] on span "Listing - Lease" at bounding box center [667, 114] width 159 height 10
click at [619, 345] on span "Apply" at bounding box center [622, 349] width 15 height 13
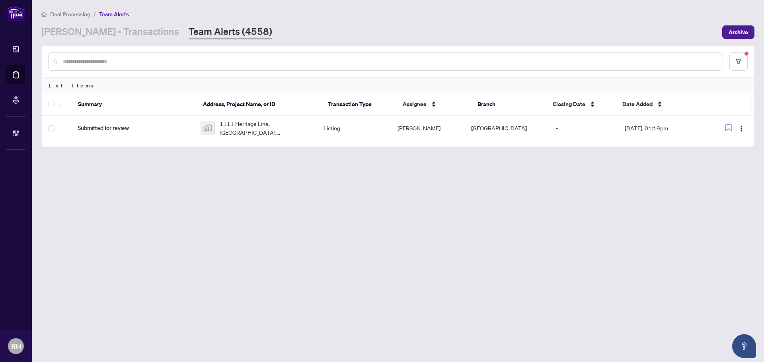
click at [204, 54] on div at bounding box center [385, 62] width 675 height 18
click at [181, 66] on div at bounding box center [385, 62] width 675 height 18
click at [176, 63] on input "text" at bounding box center [389, 61] width 653 height 9
click at [101, 34] on link "[PERSON_NAME] - Transactions" at bounding box center [110, 32] width 138 height 14
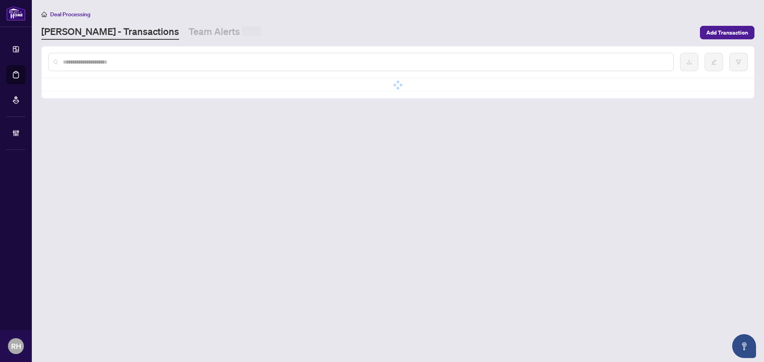
click at [86, 59] on input "text" at bounding box center [365, 62] width 604 height 9
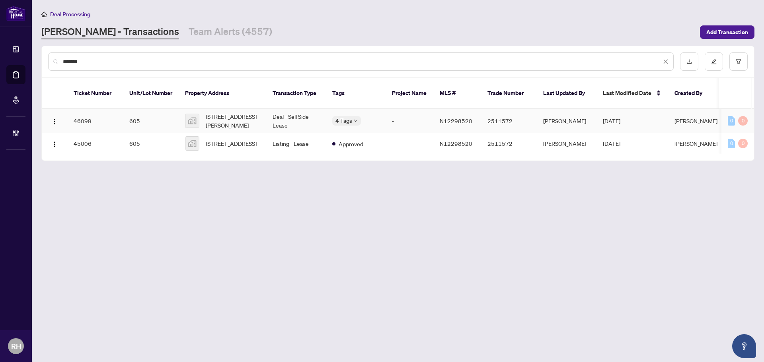
type input "*******"
click at [401, 112] on td "-" at bounding box center [410, 121] width 48 height 24
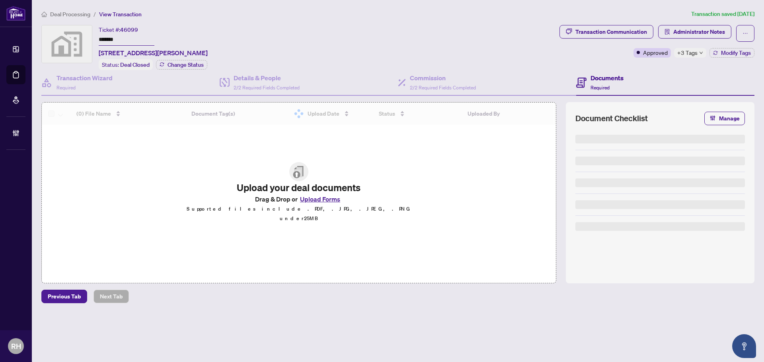
click at [693, 38] on span "Administrator Notes" at bounding box center [694, 33] width 73 height 17
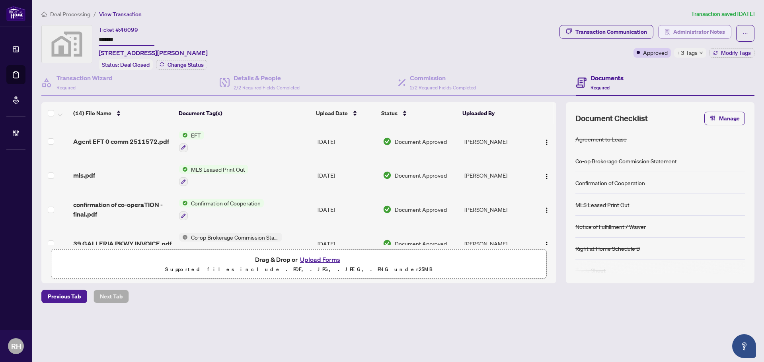
click at [688, 31] on span "Administrator Notes" at bounding box center [699, 31] width 52 height 13
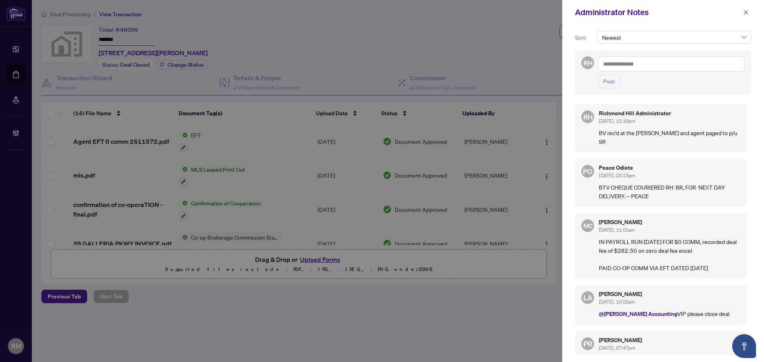
click at [618, 70] on textarea at bounding box center [671, 63] width 147 height 15
type textarea "**********"
click at [612, 81] on span "Post" at bounding box center [609, 81] width 12 height 13
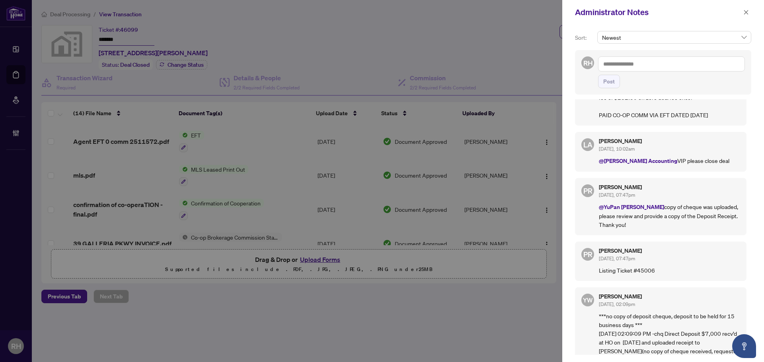
scroll to position [214, 0]
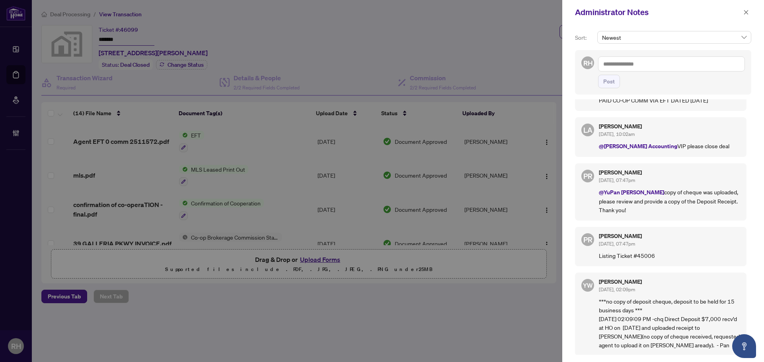
click at [425, 304] on div at bounding box center [382, 181] width 764 height 362
click at [731, 8] on div "Administrator Notes" at bounding box center [658, 12] width 166 height 12
drag, startPoint x: 746, startPoint y: 11, endPoint x: 662, endPoint y: 18, distance: 83.8
click at [746, 11] on icon "close" at bounding box center [746, 13] width 6 height 6
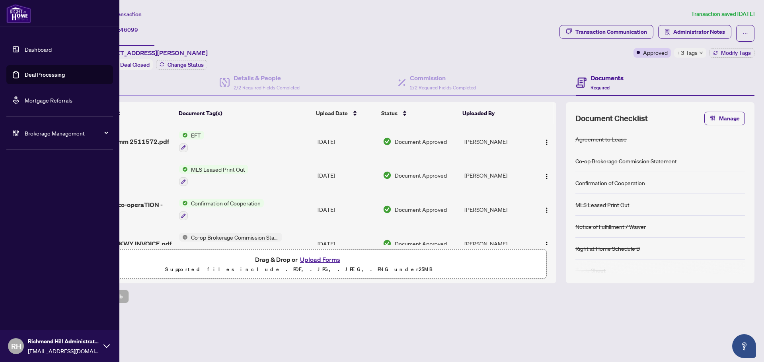
click at [27, 78] on link "Deal Processing" at bounding box center [45, 74] width 40 height 7
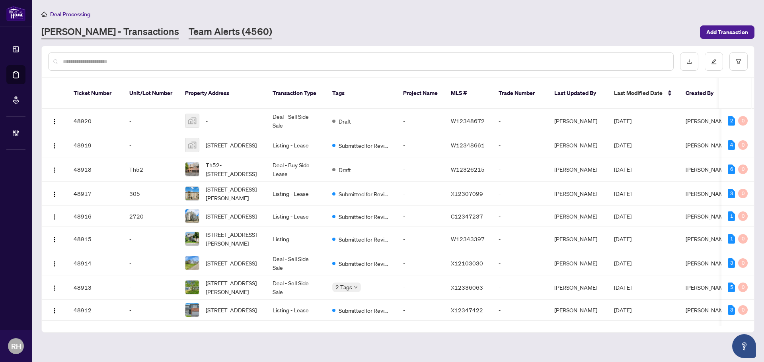
click at [192, 34] on link "Team Alerts (4560)" at bounding box center [231, 32] width 84 height 14
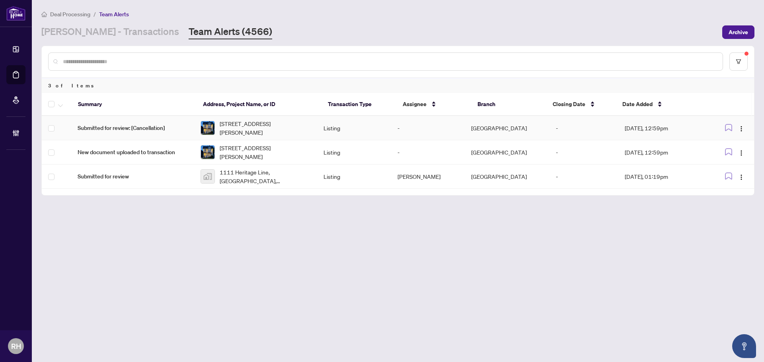
click at [198, 125] on td "[STREET_ADDRESS][PERSON_NAME]" at bounding box center [255, 128] width 123 height 24
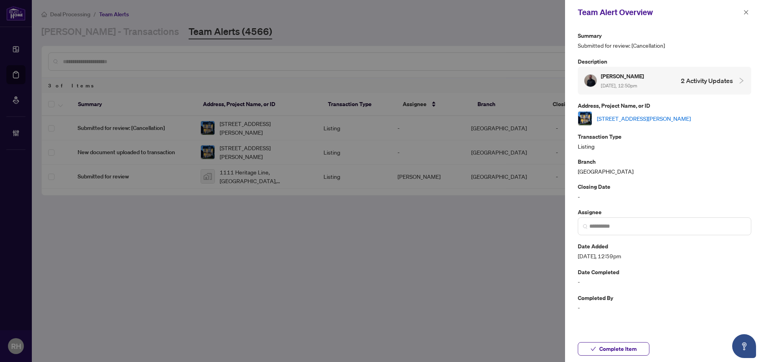
drag, startPoint x: 626, startPoint y: 107, endPoint x: 625, endPoint y: 116, distance: 9.6
click at [625, 106] on p "Address, Project Name, or ID" at bounding box center [664, 105] width 173 height 9
click at [626, 118] on link "[STREET_ADDRESS][PERSON_NAME]" at bounding box center [644, 118] width 94 height 9
click at [372, 224] on div at bounding box center [382, 181] width 764 height 362
click at [746, 15] on icon "close" at bounding box center [746, 13] width 6 height 6
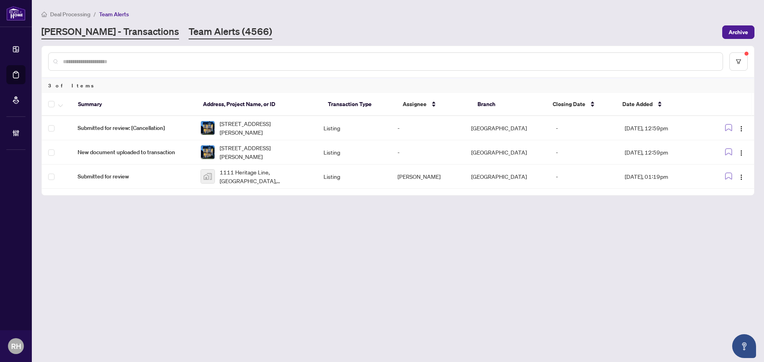
click at [108, 33] on link "RAHR - Transactions" at bounding box center [110, 32] width 138 height 14
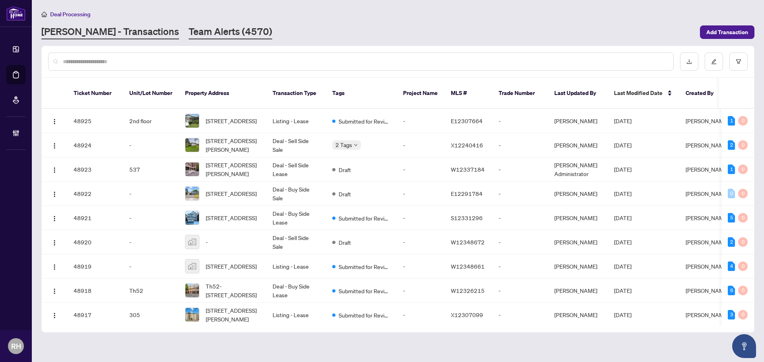
click at [196, 33] on link "Team Alerts (4570)" at bounding box center [231, 32] width 84 height 14
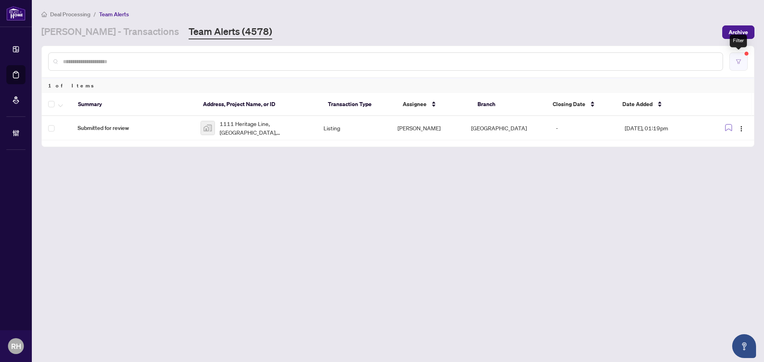
click at [738, 59] on icon "filter" at bounding box center [739, 62] width 6 height 6
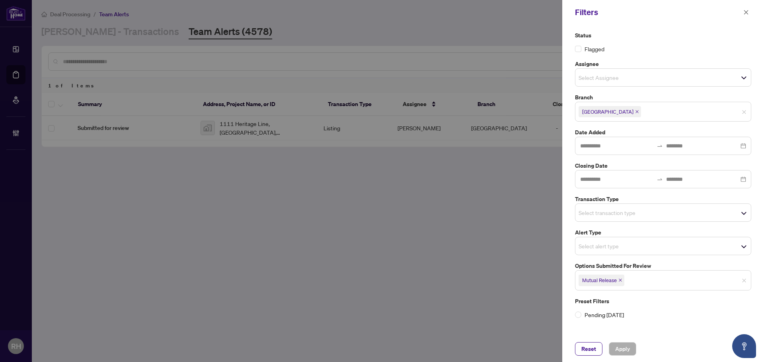
click at [354, 254] on div at bounding box center [382, 181] width 764 height 362
click at [300, 254] on div at bounding box center [382, 181] width 764 height 362
click at [746, 19] on div "Filters" at bounding box center [663, 12] width 202 height 25
click at [747, 16] on span "button" at bounding box center [746, 12] width 6 height 13
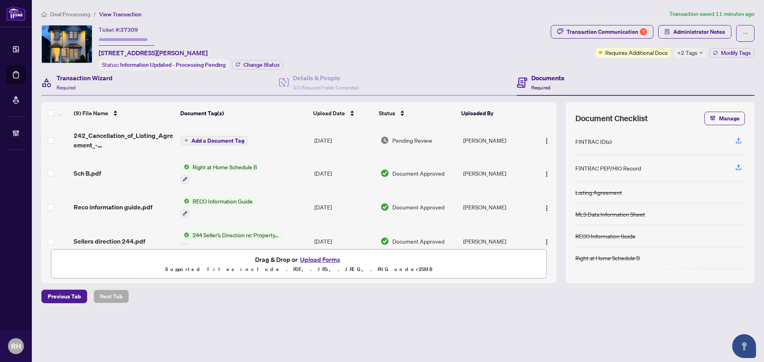
click at [121, 68] on div "Status: Information Updated - Processing Pending" at bounding box center [164, 64] width 130 height 11
click at [113, 75] on div "Transaction Wizard Required" at bounding box center [160, 83] width 238 height 26
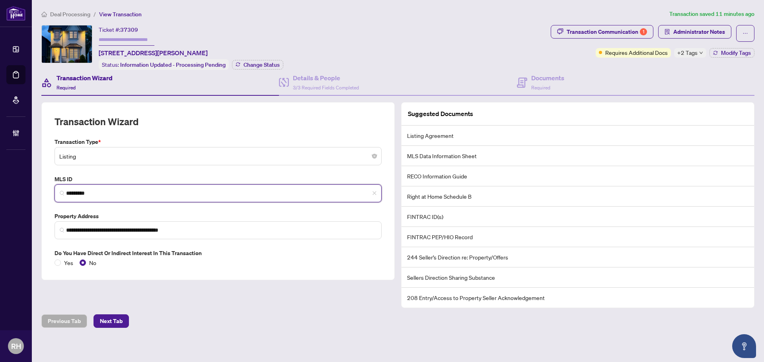
click at [83, 191] on input "*********" at bounding box center [221, 193] width 310 height 8
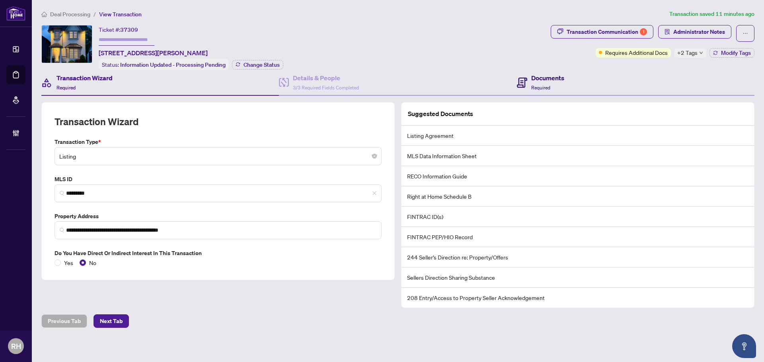
click at [538, 85] on span "Required" at bounding box center [540, 88] width 19 height 6
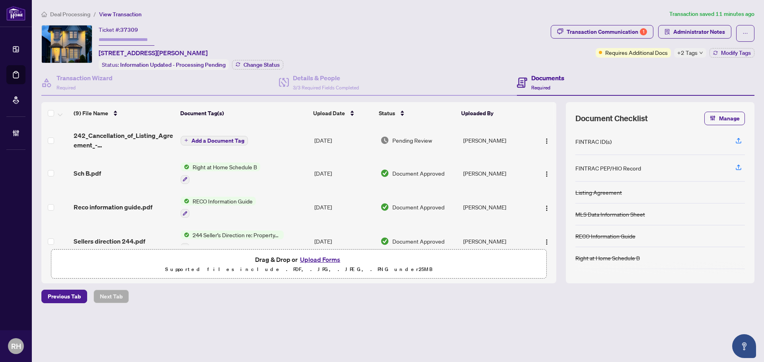
click at [114, 137] on span "242_Cancellation_of_Listing_Agreement_-_Authority_to_Offer_for_Sale_-_PropTx-OR…" at bounding box center [124, 140] width 101 height 19
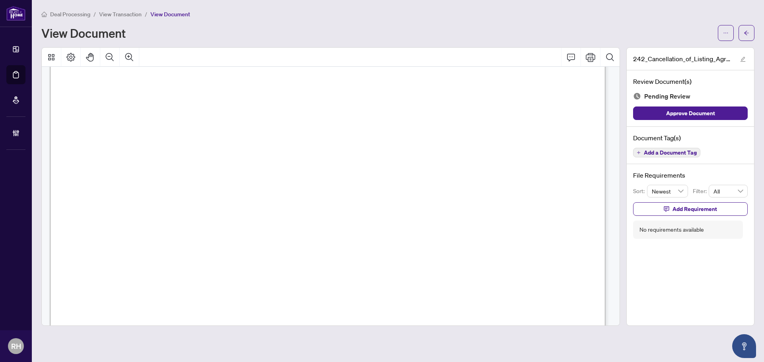
scroll to position [318, 0]
click at [646, 160] on div "Document Tag(s) Add a Document Tag" at bounding box center [690, 146] width 127 height 38
click at [647, 155] on span "Add a Document Tag" at bounding box center [670, 153] width 53 height 6
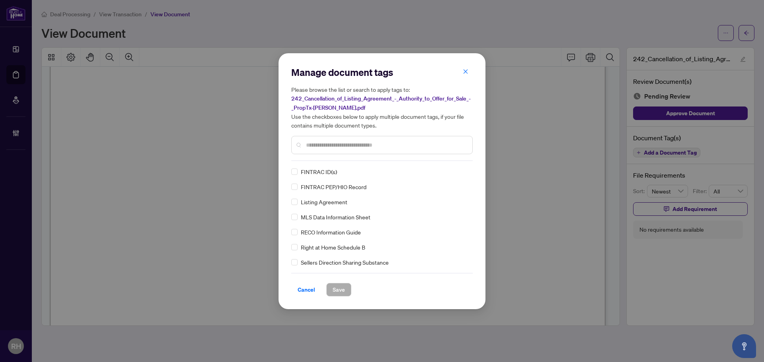
click at [343, 145] on input "text" at bounding box center [386, 145] width 160 height 9
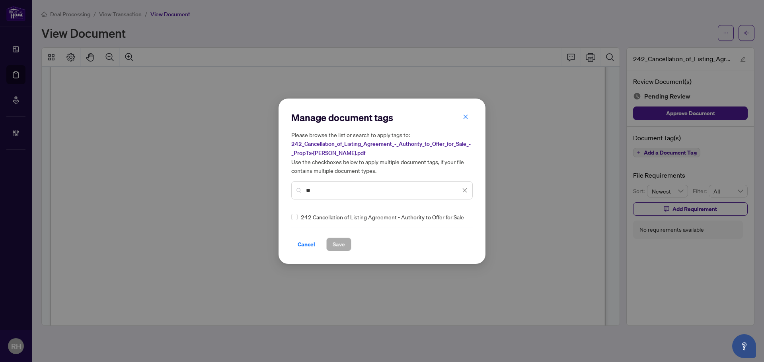
type input "*"
type input "********"
click at [457, 218] on img at bounding box center [456, 217] width 8 height 8
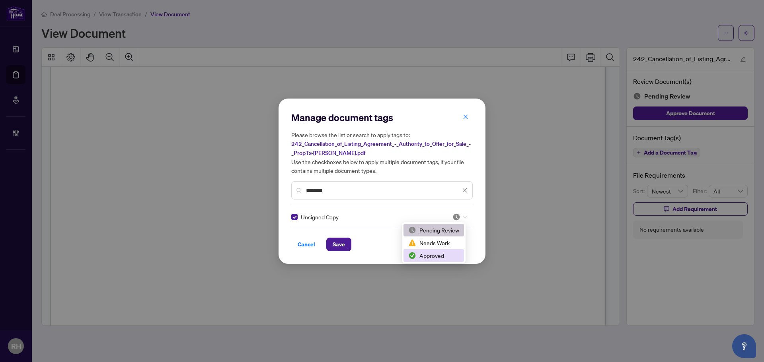
click at [433, 254] on div "Approved" at bounding box center [433, 255] width 51 height 9
click at [344, 240] on span "Save" at bounding box center [339, 244] width 12 height 13
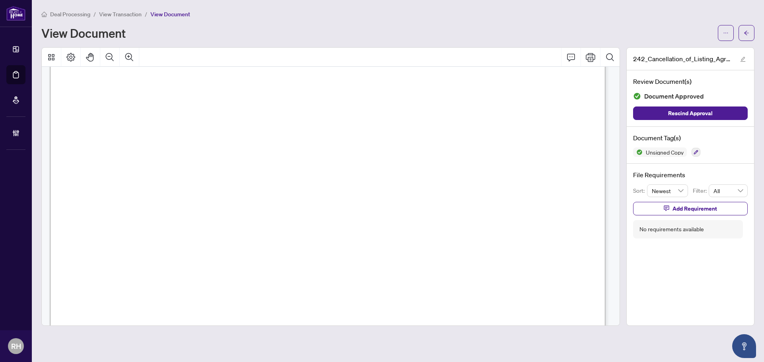
scroll to position [0, 0]
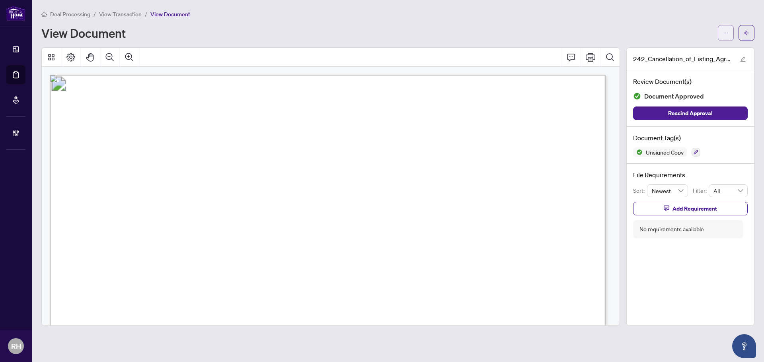
click at [728, 35] on icon "ellipsis" at bounding box center [726, 33] width 6 height 6
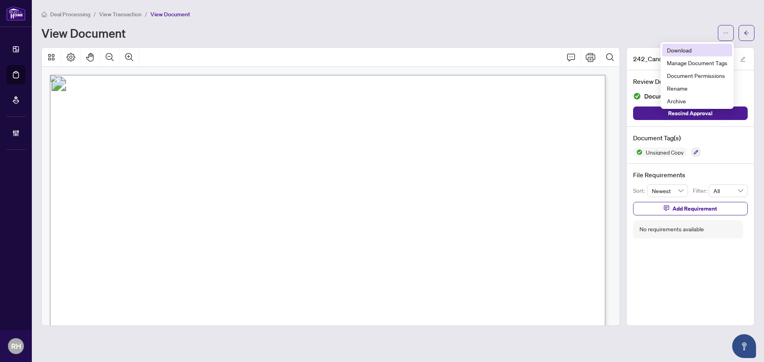
click at [701, 50] on span "Download" at bounding box center [697, 50] width 60 height 9
click at [752, 36] on button "button" at bounding box center [746, 33] width 16 height 16
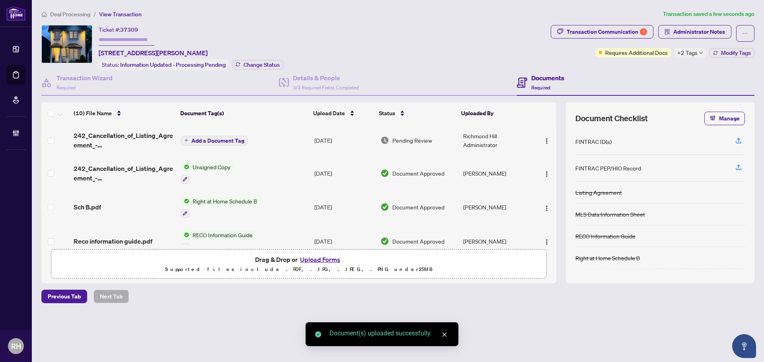
click at [441, 49] on div "Ticket #: 37309 77 Leroy Ave, Toronto, Ontario M4J 4G9, Canada Status: Informat…" at bounding box center [294, 47] width 506 height 45
click at [218, 142] on span "Add a Document Tag" at bounding box center [217, 141] width 53 height 6
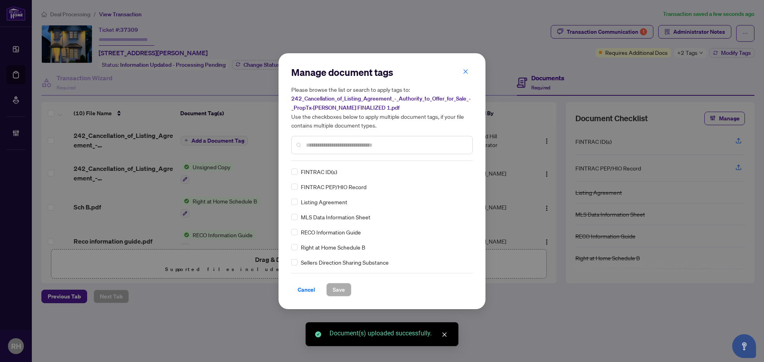
click at [322, 156] on div "Manage document tags Please browse the list or search to apply tags to: 242_Can…" at bounding box center [381, 113] width 181 height 95
click at [333, 150] on div at bounding box center [381, 145] width 181 height 18
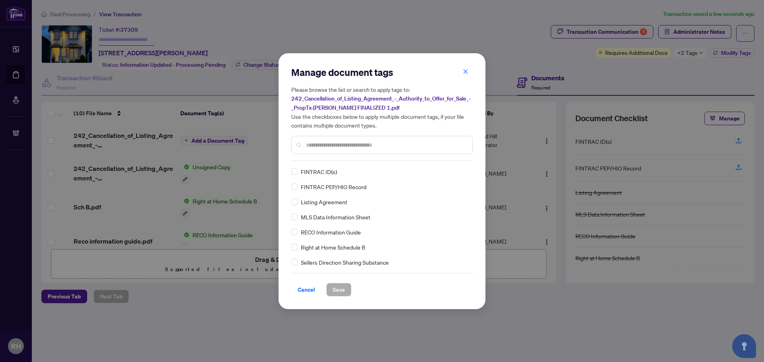
click at [336, 142] on input "text" at bounding box center [386, 145] width 160 height 9
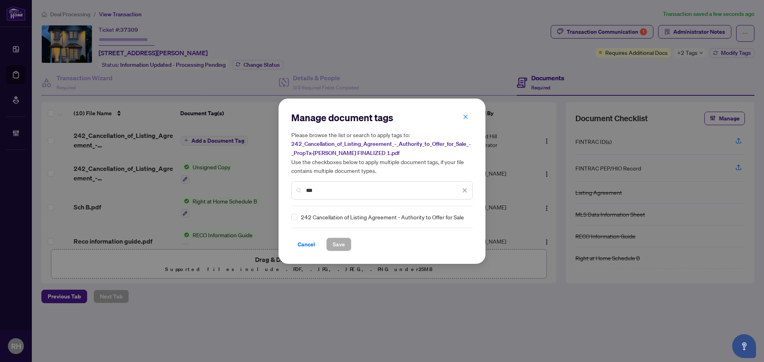
type input "***"
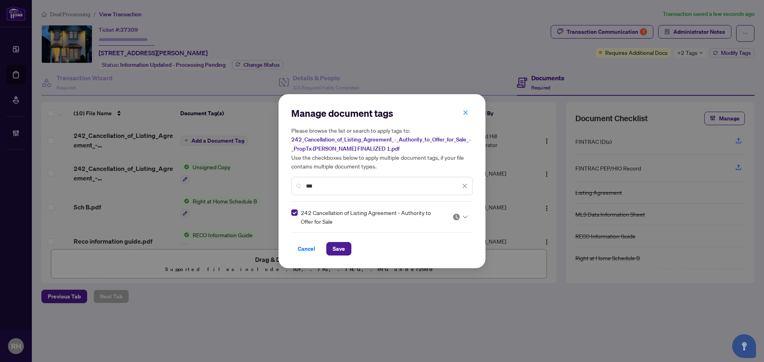
click at [467, 216] on div "242 Cancellation of Listing Agreement - Authority to Offer for Sale" at bounding box center [381, 217] width 181 height 18
click at [463, 219] on div at bounding box center [459, 217] width 15 height 8
click at [443, 260] on div "Approved" at bounding box center [436, 255] width 60 height 13
click at [338, 251] on span "Save" at bounding box center [339, 249] width 12 height 13
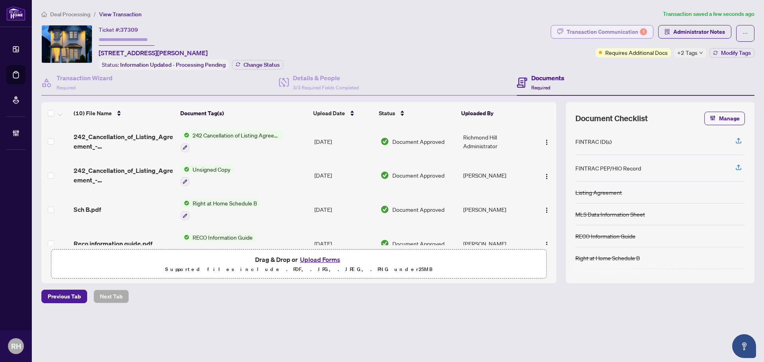
click at [639, 32] on div "Transaction Communication 1" at bounding box center [607, 31] width 80 height 13
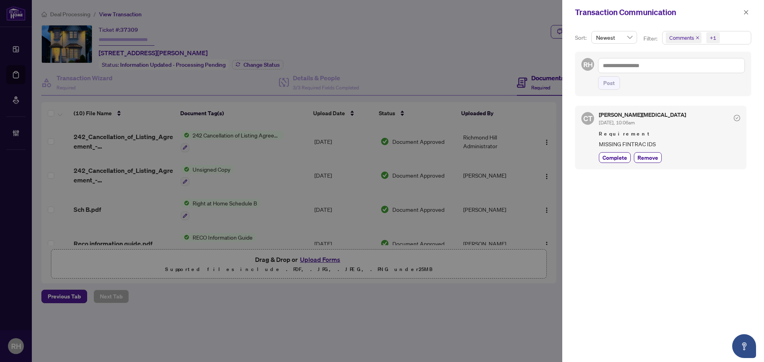
click at [510, 95] on div at bounding box center [382, 181] width 764 height 362
click at [743, 8] on span "button" at bounding box center [746, 12] width 6 height 13
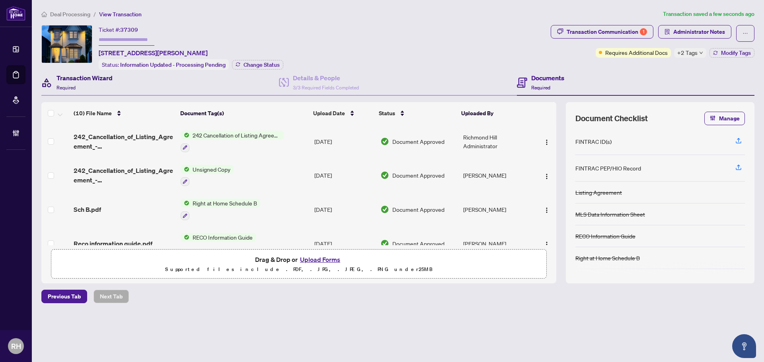
drag, startPoint x: 104, startPoint y: 78, endPoint x: 123, endPoint y: 69, distance: 21.7
click at [103, 78] on h4 "Transaction Wizard" at bounding box center [84, 78] width 56 height 10
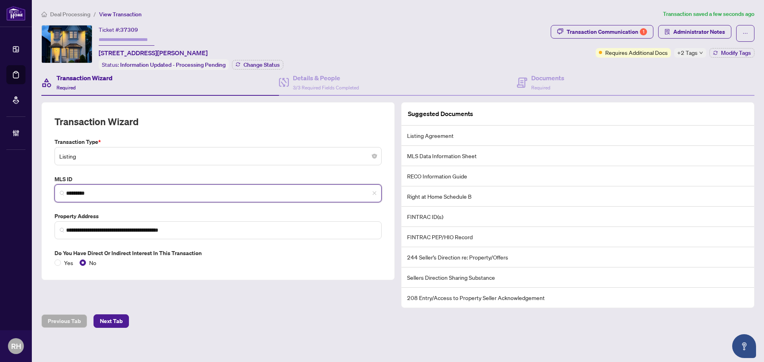
click at [94, 196] on input "*********" at bounding box center [221, 193] width 310 height 8
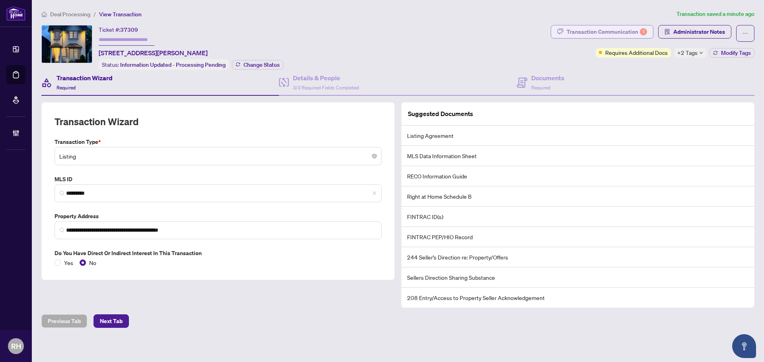
click at [573, 29] on div "Transaction Communication 1" at bounding box center [607, 31] width 80 height 13
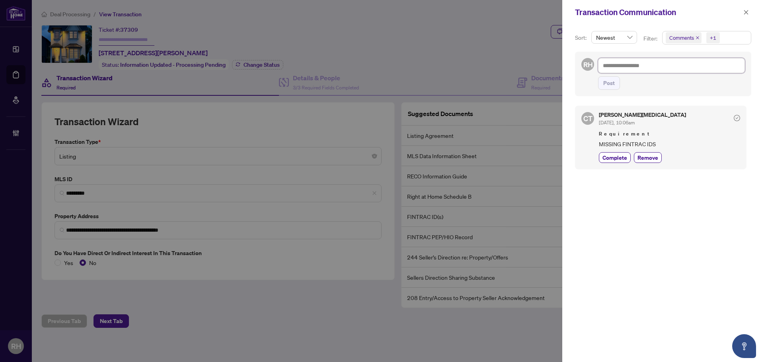
click at [623, 66] on textarea at bounding box center [671, 65] width 147 height 15
paste textarea "**********"
type textarea "**********"
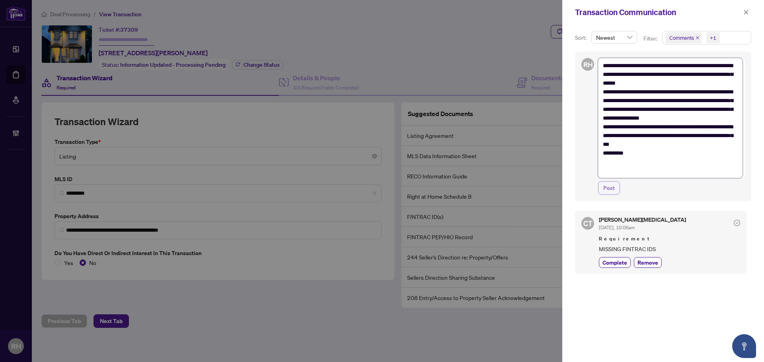
type textarea "**********"
click at [611, 189] on span "Post" at bounding box center [609, 188] width 12 height 13
type textarea "**********"
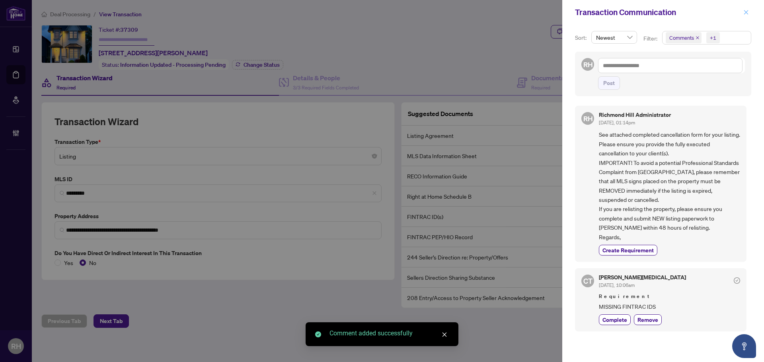
click at [750, 12] on button "button" at bounding box center [746, 13] width 10 height 10
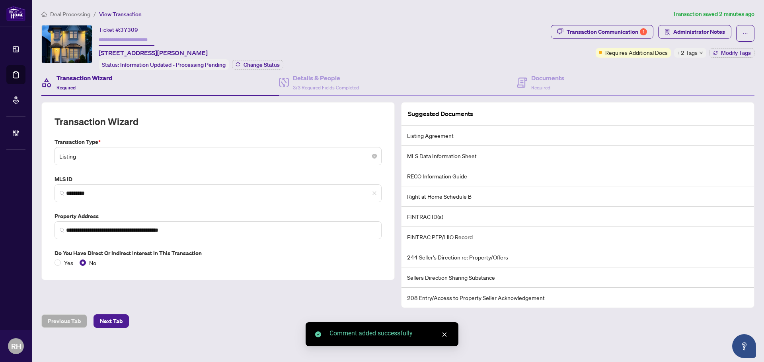
click at [735, 45] on div "Transaction Communication 1 Administrator Notes Requires Additional Docs +2 Tag…" at bounding box center [653, 41] width 204 height 33
click at [731, 48] on button "Modify Tags" at bounding box center [731, 53] width 45 height 10
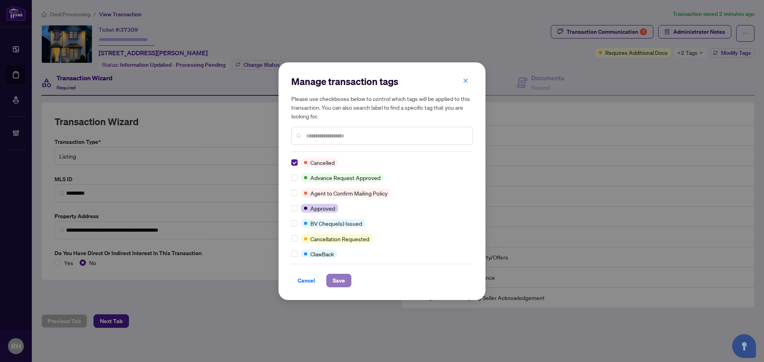
click at [337, 281] on span "Save" at bounding box center [339, 281] width 12 height 13
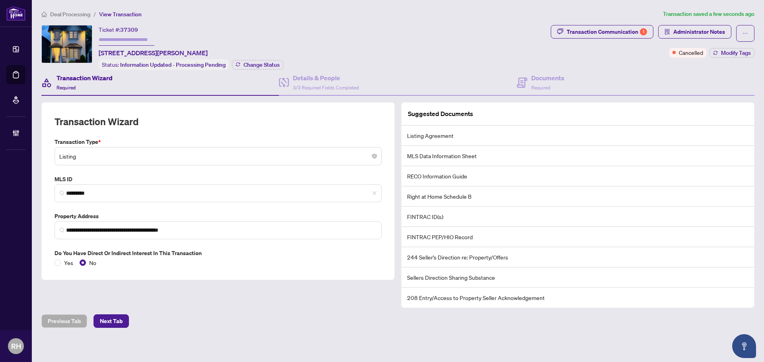
click at [73, 83] on div "Transaction Wizard Required" at bounding box center [84, 82] width 56 height 19
click at [544, 86] on span "Required" at bounding box center [540, 88] width 19 height 6
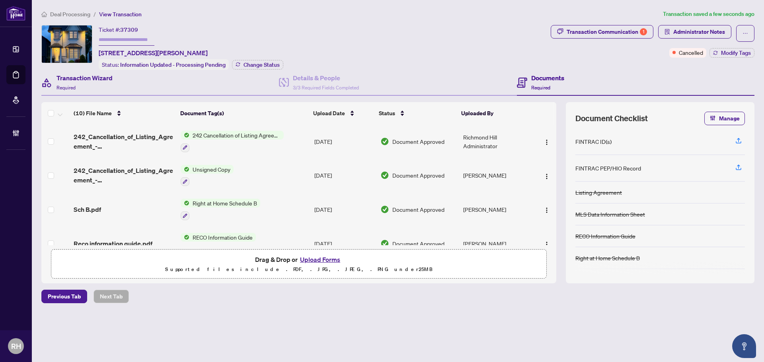
click at [114, 76] on div "Transaction Wizard Required" at bounding box center [160, 83] width 238 height 26
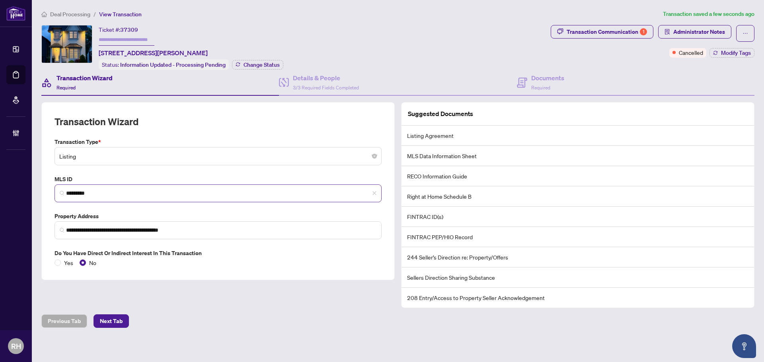
click at [90, 187] on span "*********" at bounding box center [218, 194] width 327 height 18
click at [82, 194] on input "*********" at bounding box center [221, 193] width 310 height 8
click at [337, 87] on span "3/3 Required Fields Completed" at bounding box center [326, 88] width 66 height 6
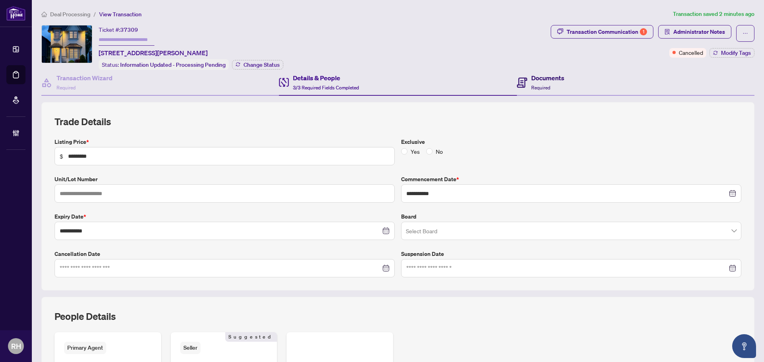
click at [531, 85] on span "Required" at bounding box center [540, 88] width 19 height 6
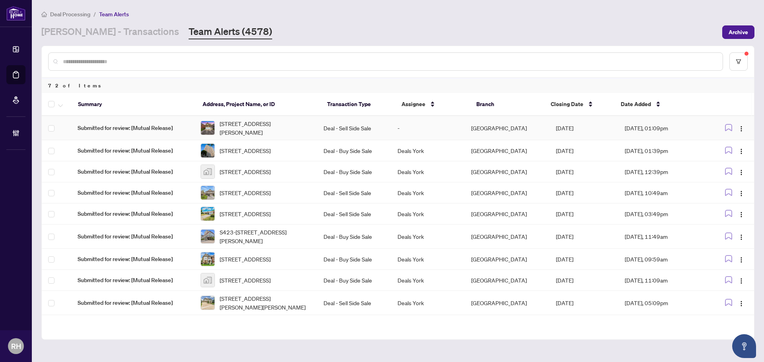
click at [465, 125] on td "-" at bounding box center [428, 128] width 74 height 24
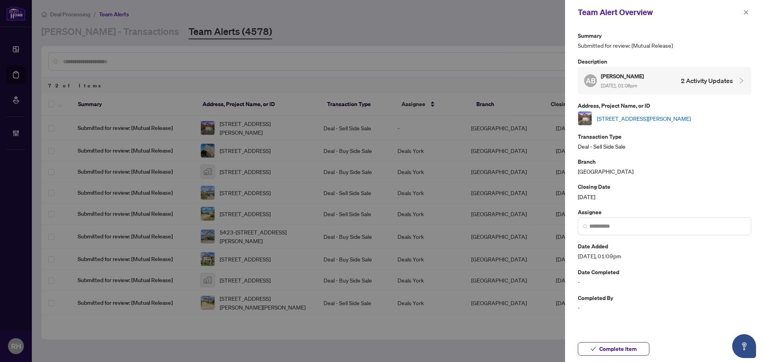
click at [652, 114] on link "[STREET_ADDRESS][PERSON_NAME]" at bounding box center [644, 118] width 94 height 9
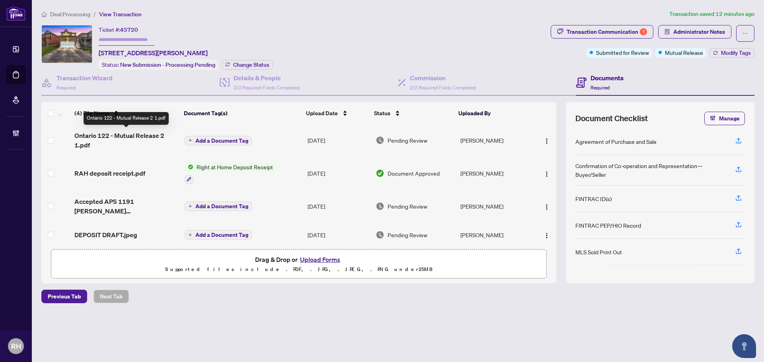
click at [127, 135] on span "Ontario 122 - Mutual Release 2 1.pdf" at bounding box center [125, 140] width 103 height 19
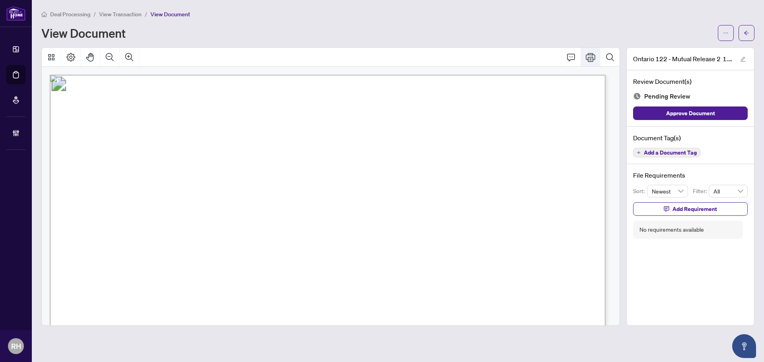
click at [592, 63] on button "Print" at bounding box center [590, 57] width 19 height 19
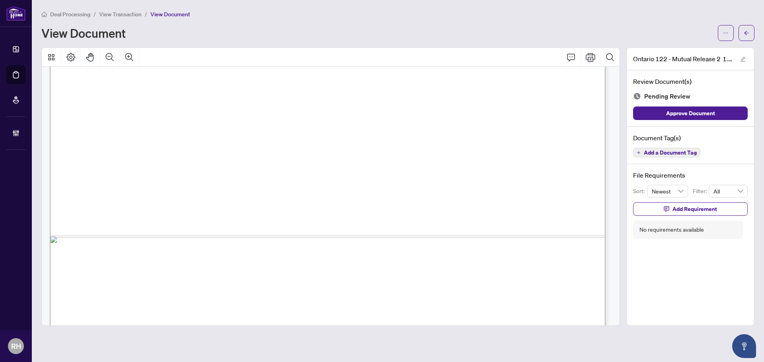
scroll to position [476, 0]
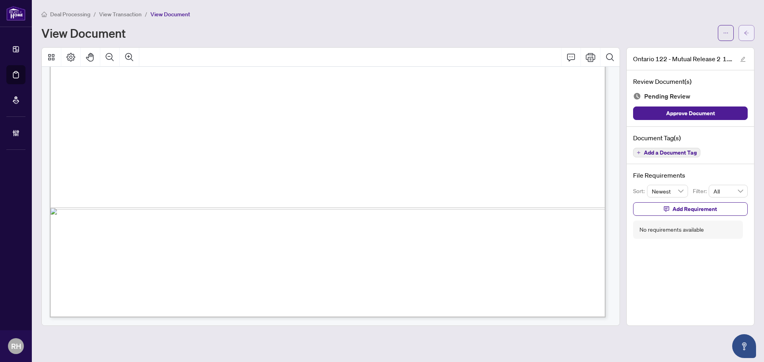
click at [740, 30] on button "button" at bounding box center [746, 33] width 16 height 16
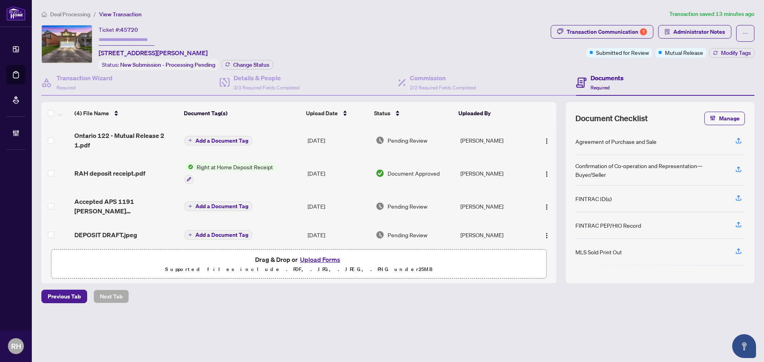
scroll to position [0, 0]
click at [134, 204] on span "Accepted APS 1191 [PERSON_NAME] [PERSON_NAME].pdf" at bounding box center [125, 206] width 103 height 19
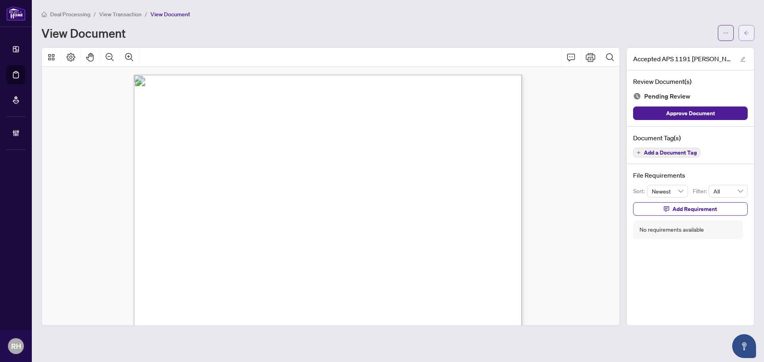
click at [742, 29] on button "button" at bounding box center [746, 33] width 16 height 16
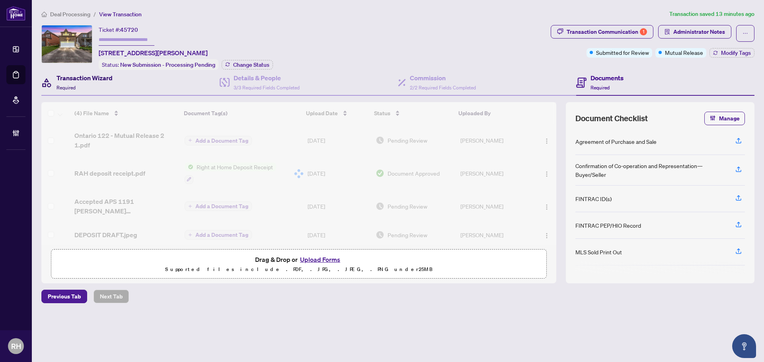
click at [93, 78] on h4 "Transaction Wizard" at bounding box center [84, 78] width 56 height 10
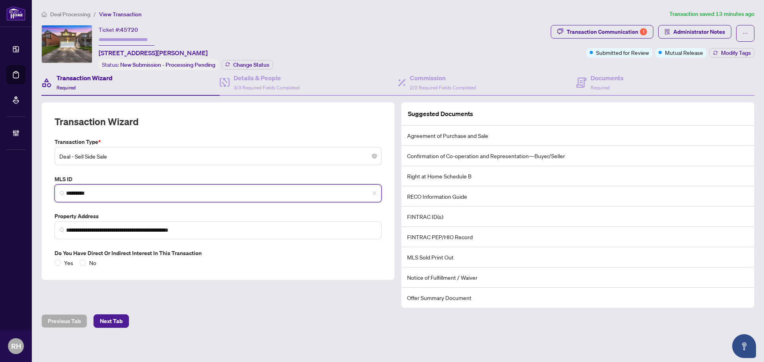
click at [104, 189] on input "*********" at bounding box center [221, 193] width 310 height 8
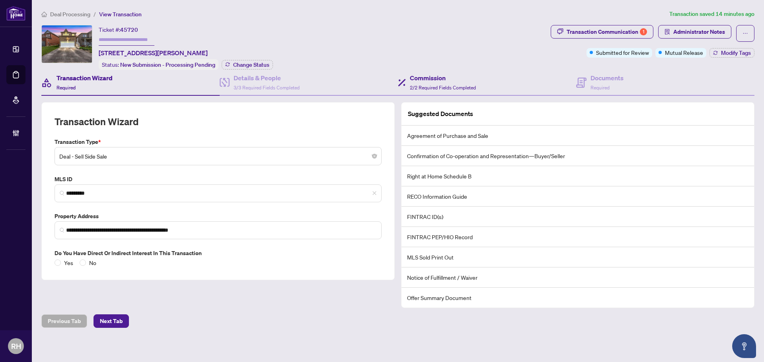
click at [567, 83] on div "Commission 2/2 Required Fields Completed" at bounding box center [487, 83] width 178 height 26
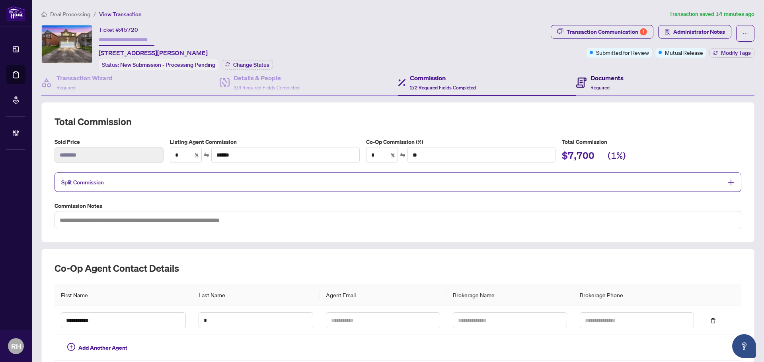
click at [599, 80] on h4 "Documents" at bounding box center [606, 78] width 33 height 10
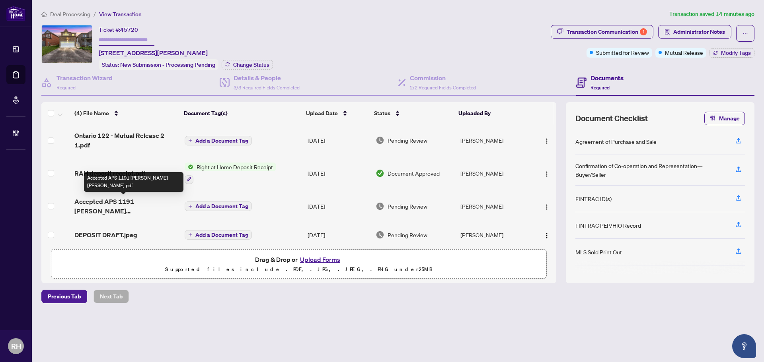
click at [129, 201] on span "Accepted APS 1191 [PERSON_NAME] [PERSON_NAME].pdf" at bounding box center [125, 206] width 103 height 19
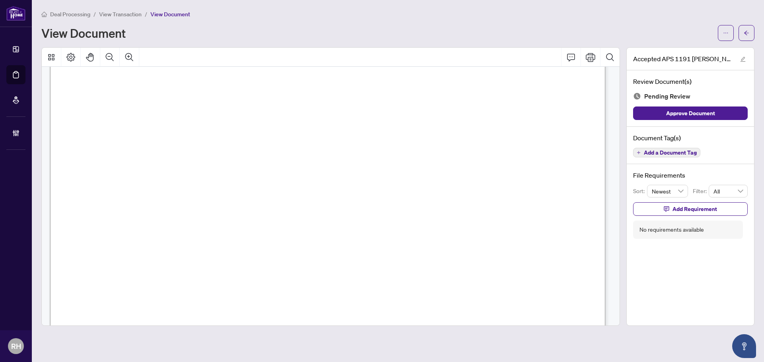
scroll to position [318, 0]
drag, startPoint x: 287, startPoint y: 184, endPoint x: 388, endPoint y: 189, distance: 100.4
click at [388, 189] on span "by negotiable cheque payable to ...............................................…" at bounding box center [294, 189] width 415 height 8
click at [745, 31] on icon "arrow-left" at bounding box center [747, 33] width 6 height 6
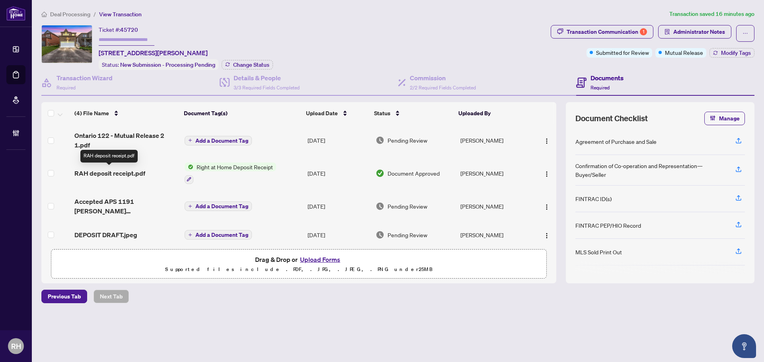
click at [101, 169] on span "RAH deposit receipt.pdf" at bounding box center [109, 174] width 71 height 10
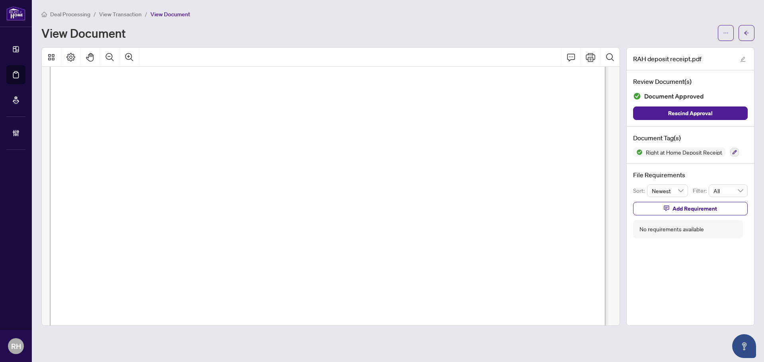
scroll to position [239, 0]
drag, startPoint x: 188, startPoint y: 109, endPoint x: 369, endPoint y: 137, distance: 183.2
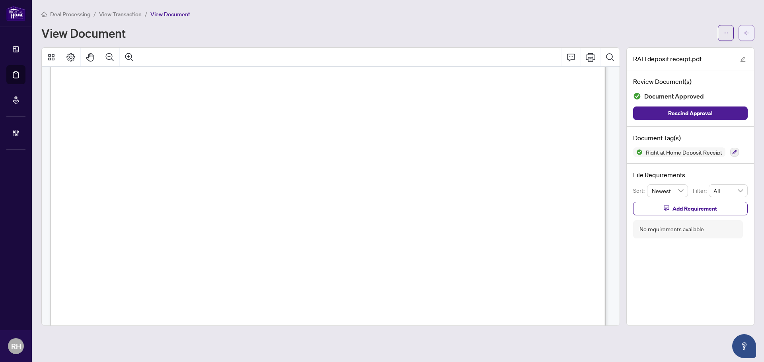
click at [750, 39] on button "button" at bounding box center [746, 33] width 16 height 16
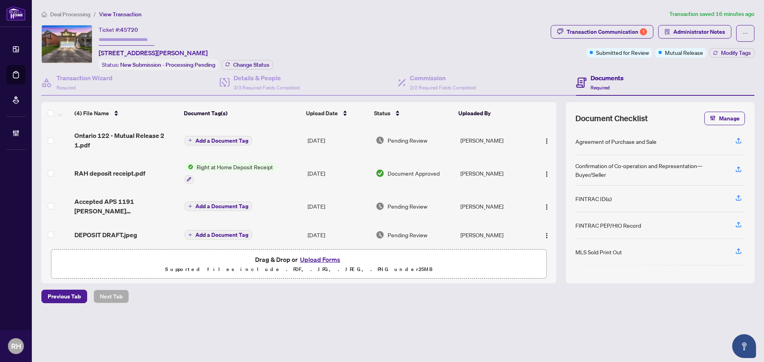
click at [118, 195] on td "Accepted APS 1191 [PERSON_NAME] [PERSON_NAME].pdf" at bounding box center [126, 207] width 110 height 32
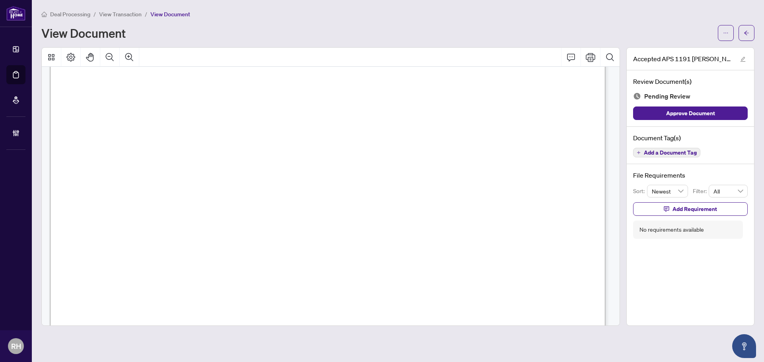
scroll to position [318, 0]
click at [728, 32] on icon "ellipsis" at bounding box center [726, 33] width 6 height 6
click at [692, 48] on span "Download" at bounding box center [697, 50] width 60 height 9
click at [747, 34] on icon "arrow-left" at bounding box center [747, 33] width 6 height 6
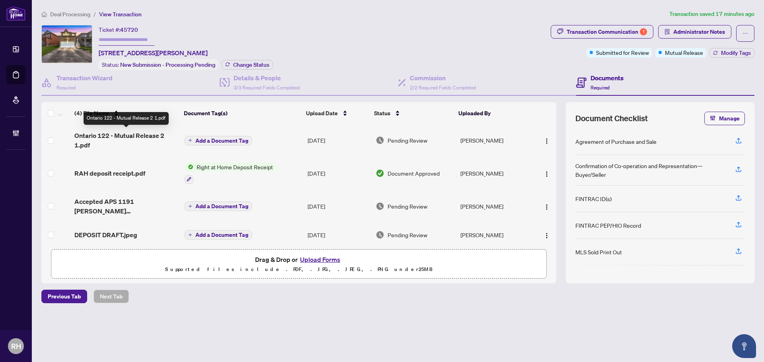
click at [140, 132] on span "Ontario 122 - Mutual Release 2 1.pdf" at bounding box center [125, 140] width 103 height 19
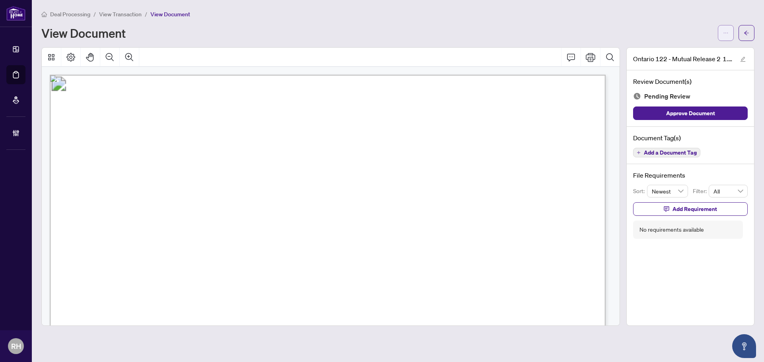
click at [727, 39] on button "button" at bounding box center [726, 33] width 16 height 16
click at [680, 50] on span "Download" at bounding box center [697, 50] width 60 height 9
